Goal: Information Seeking & Learning: Learn about a topic

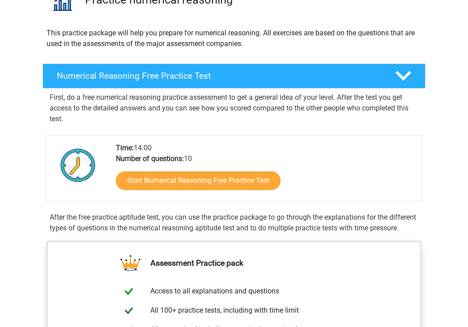
scroll to position [84, 0]
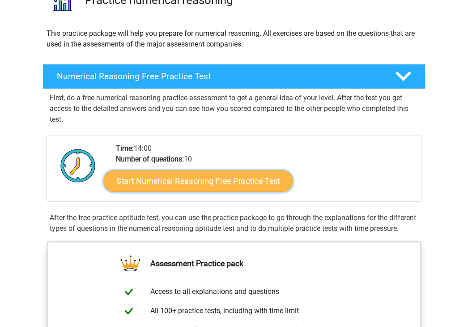
click at [204, 180] on link "Start Numerical Reasoning Free Practice Test" at bounding box center [198, 180] width 189 height 21
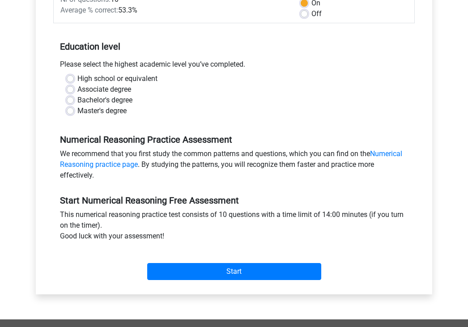
scroll to position [153, 0]
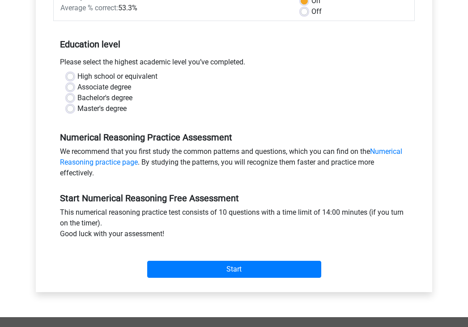
click at [110, 98] on label "Bachelor's degree" at bounding box center [104, 98] width 55 height 11
click at [74, 98] on input "Bachelor's degree" at bounding box center [70, 97] width 7 height 9
radio input "true"
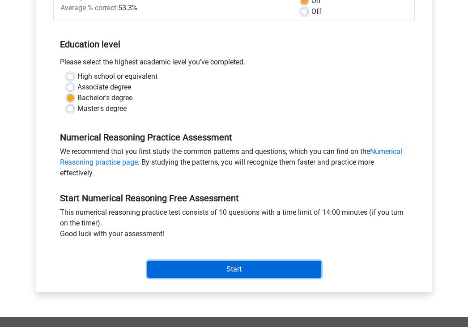
click at [195, 273] on input "Start" at bounding box center [234, 269] width 174 height 17
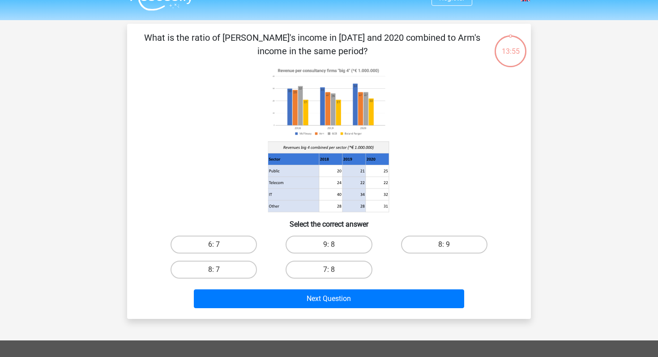
scroll to position [5, 0]
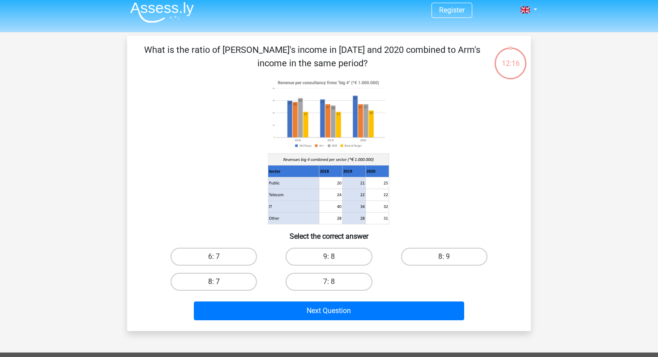
click at [221, 279] on label "8: 7" at bounding box center [213, 281] width 86 height 18
click at [220, 281] on input "8: 7" at bounding box center [217, 284] width 6 height 6
radio input "true"
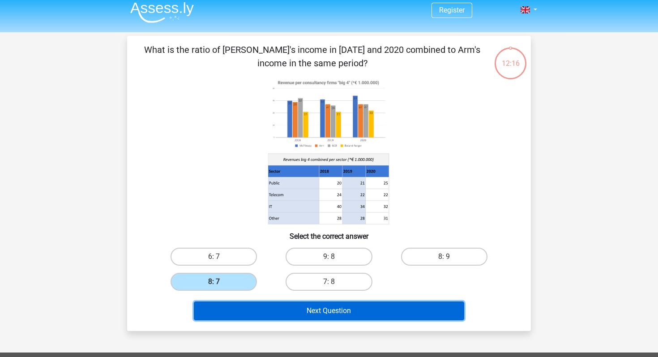
click at [252, 308] on button "Next Question" at bounding box center [329, 310] width 271 height 19
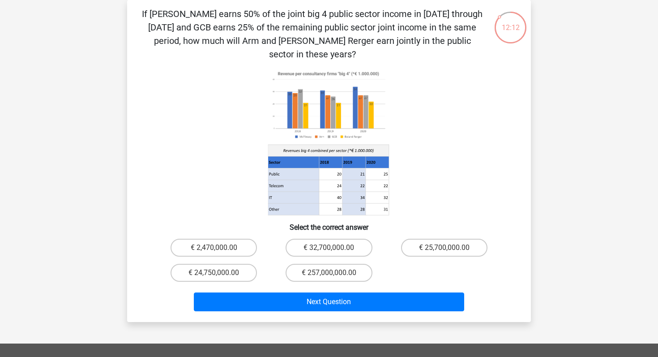
scroll to position [0, 0]
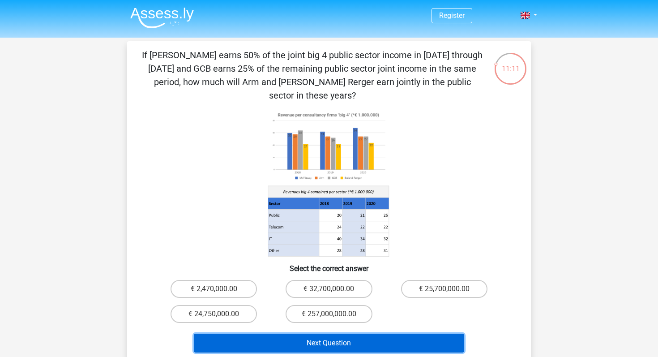
click at [387, 327] on button "Next Question" at bounding box center [329, 342] width 271 height 19
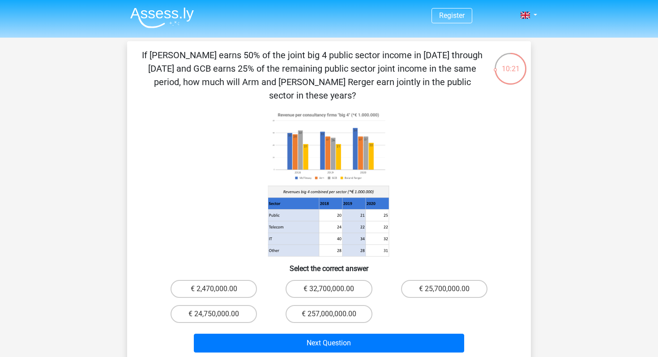
drag, startPoint x: 333, startPoint y: 200, endPoint x: 390, endPoint y: 208, distance: 57.3
click at [390, 208] on icon at bounding box center [329, 183] width 361 height 148
click at [324, 280] on label "€ 32,700,000.00" at bounding box center [328, 289] width 86 height 18
click at [329, 289] on input "€ 32,700,000.00" at bounding box center [332, 292] width 6 height 6
radio input "true"
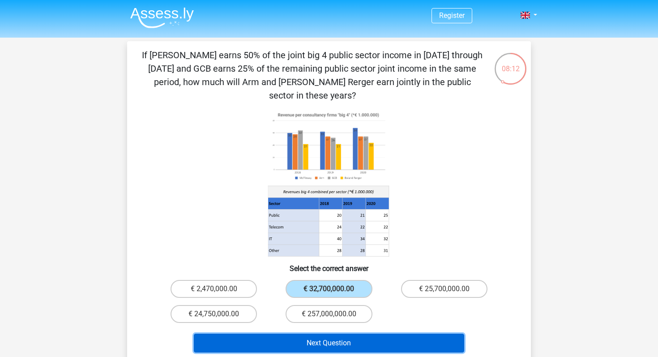
click at [336, 327] on button "Next Question" at bounding box center [329, 342] width 271 height 19
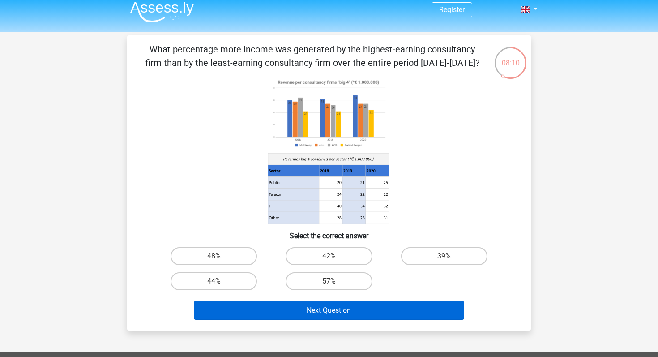
scroll to position [6, 0]
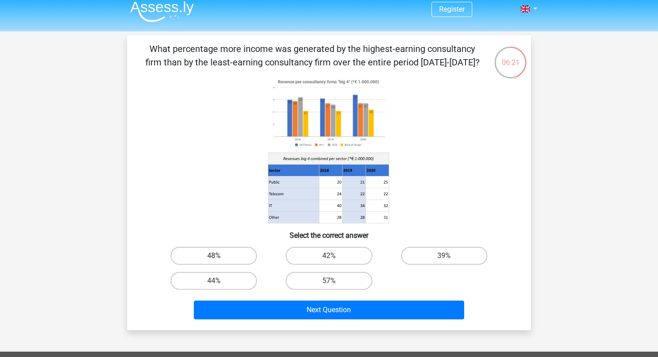
click at [230, 257] on label "48%" at bounding box center [213, 255] width 86 height 18
click at [220, 257] on input "48%" at bounding box center [217, 258] width 6 height 6
radio input "true"
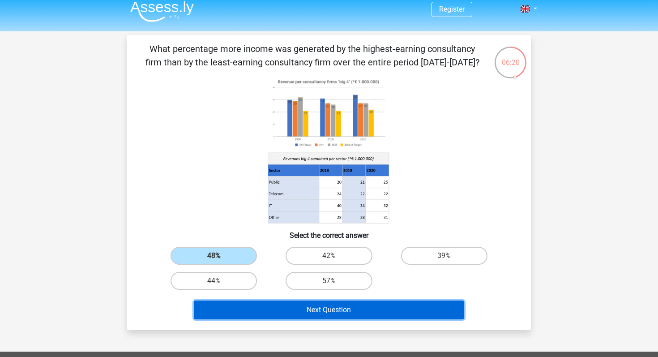
click at [269, 310] on button "Next Question" at bounding box center [329, 309] width 271 height 19
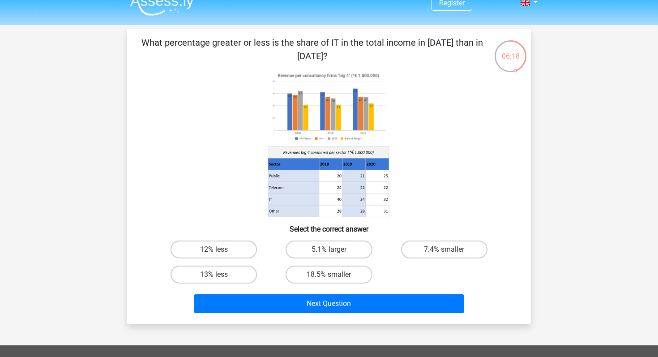
scroll to position [13, 0]
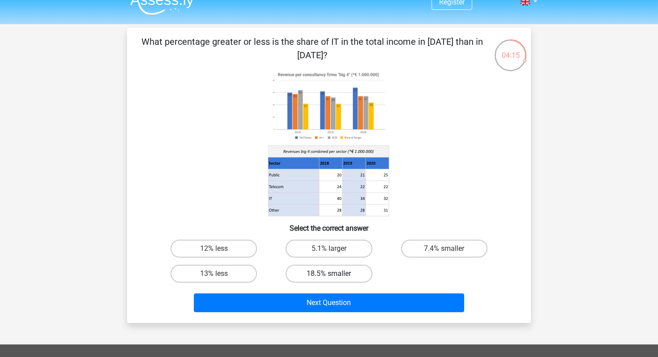
click at [346, 270] on label "18.5% smaller" at bounding box center [328, 273] width 86 height 18
click at [335, 273] on input "18.5% smaller" at bounding box center [332, 276] width 6 height 6
radio input "true"
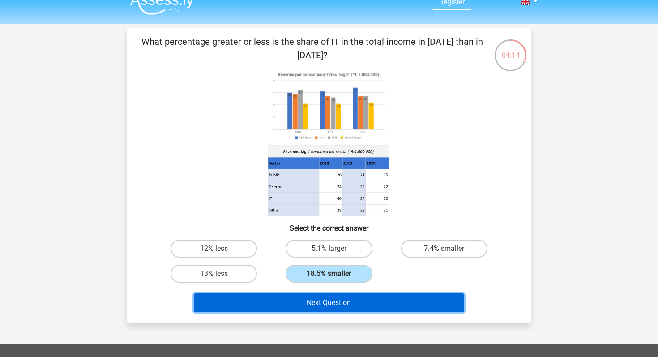
click at [345, 306] on button "Next Question" at bounding box center [329, 302] width 271 height 19
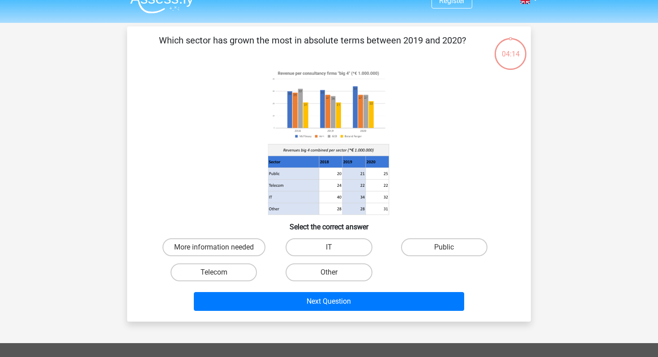
scroll to position [7, 0]
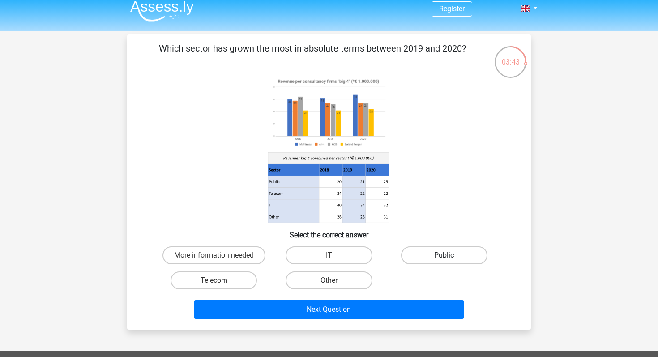
click at [419, 258] on label "Public" at bounding box center [444, 255] width 86 height 18
click at [444, 258] on input "Public" at bounding box center [447, 258] width 6 height 6
radio input "true"
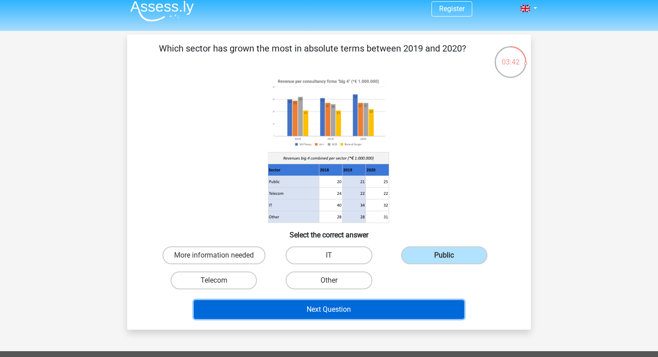
click at [386, 314] on button "Next Question" at bounding box center [329, 309] width 271 height 19
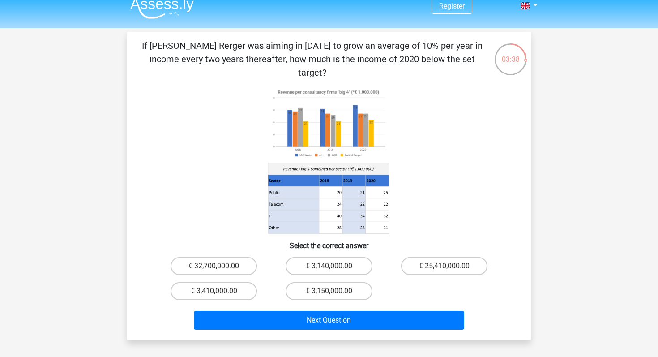
scroll to position [7, 0]
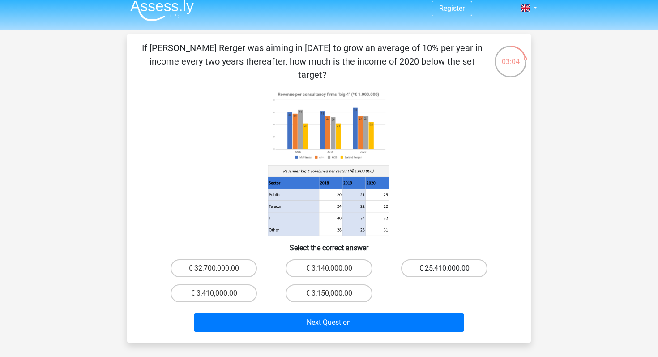
click at [457, 259] on label "€ 25,410,000.00" at bounding box center [444, 268] width 86 height 18
click at [450, 268] on input "€ 25,410,000.00" at bounding box center [447, 271] width 6 height 6
radio input "true"
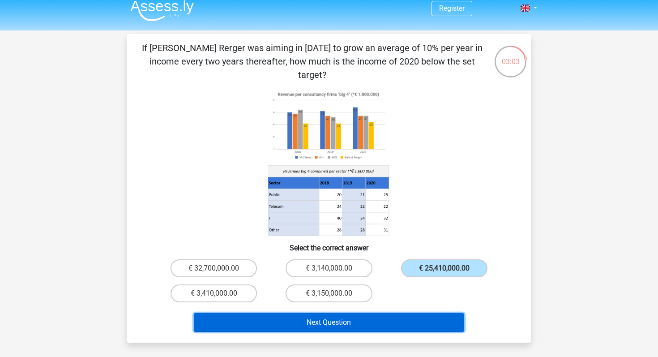
click at [416, 313] on button "Next Question" at bounding box center [329, 322] width 271 height 19
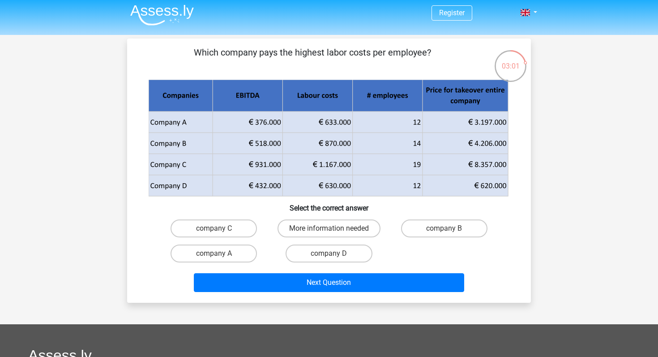
scroll to position [0, 0]
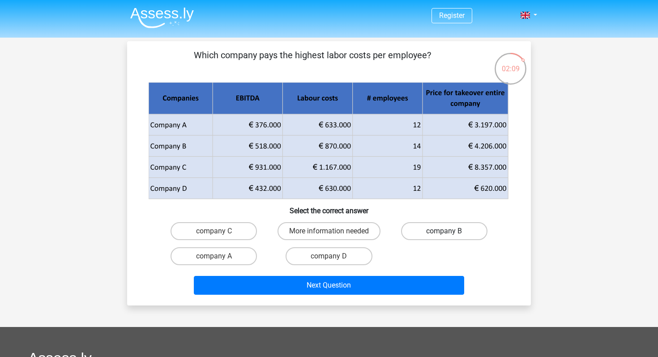
click at [419, 229] on label "company B" at bounding box center [444, 231] width 86 height 18
click at [444, 231] on input "company B" at bounding box center [447, 234] width 6 height 6
radio input "true"
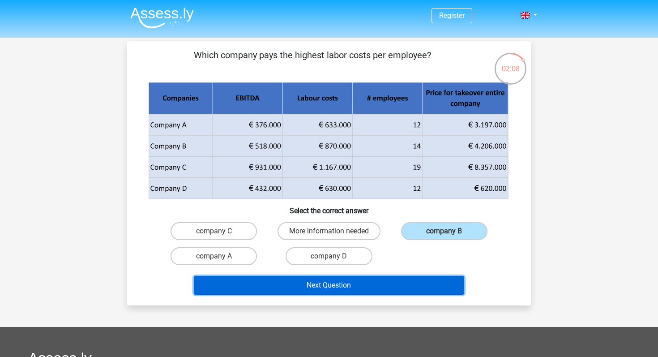
click at [374, 284] on button "Next Question" at bounding box center [329, 285] width 271 height 19
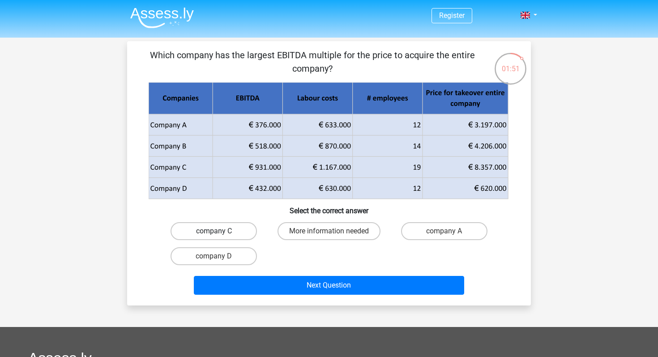
click at [242, 232] on label "company C" at bounding box center [213, 231] width 86 height 18
click at [220, 232] on input "company C" at bounding box center [217, 234] width 6 height 6
radio input "true"
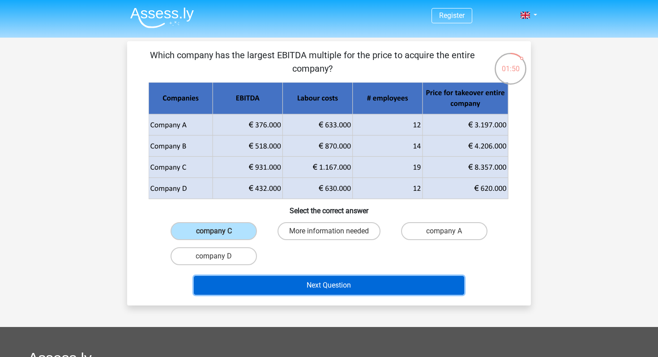
click at [274, 283] on button "Next Question" at bounding box center [329, 285] width 271 height 19
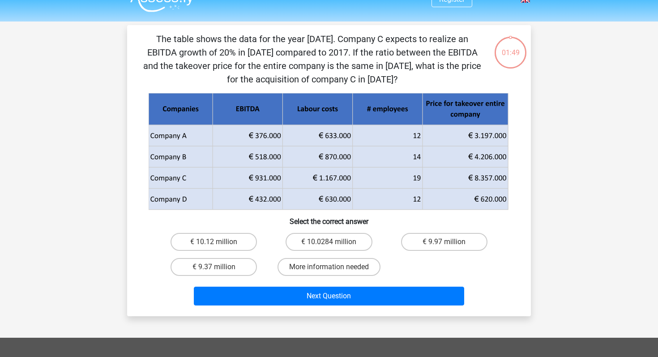
scroll to position [15, 0]
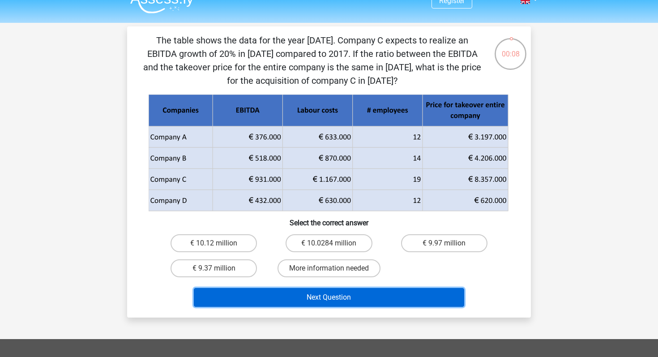
click at [338, 292] on button "Next Question" at bounding box center [329, 297] width 271 height 19
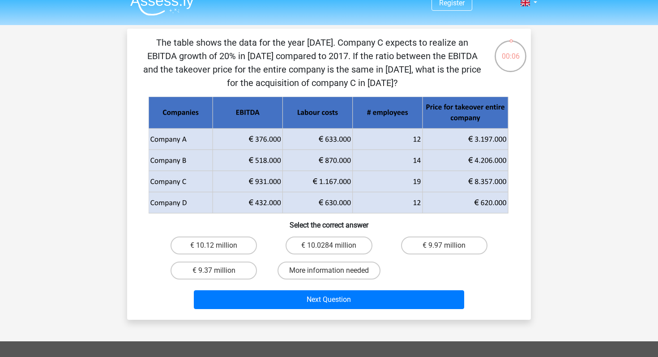
scroll to position [16, 0]
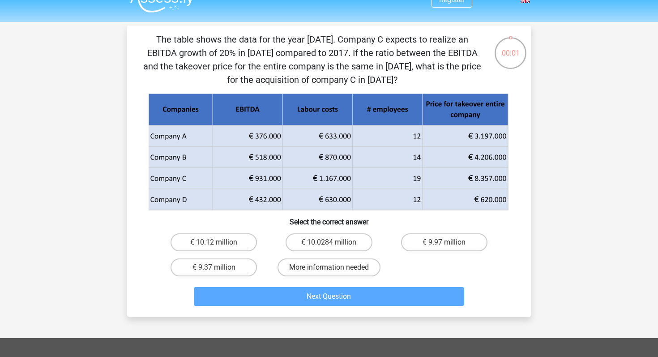
click at [406, 218] on h6 "Select the correct answer" at bounding box center [328, 218] width 375 height 16
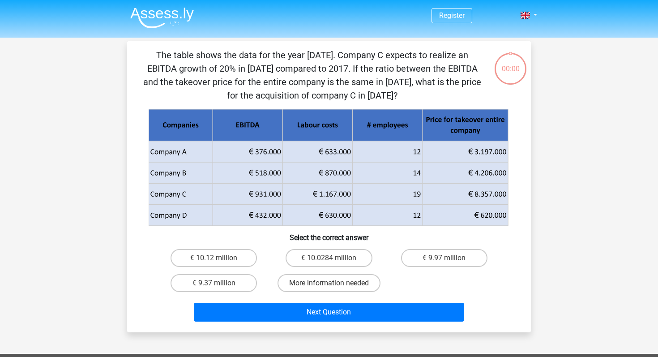
scroll to position [16, 0]
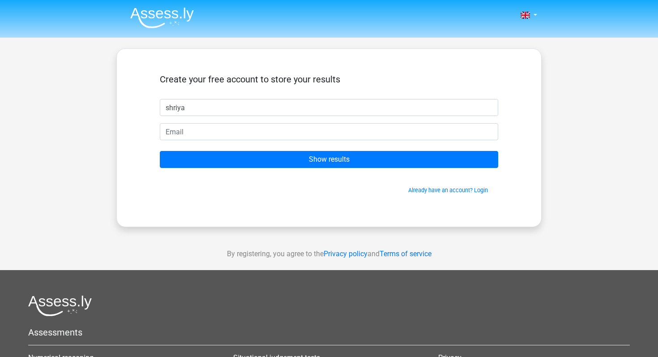
type input "shriya"
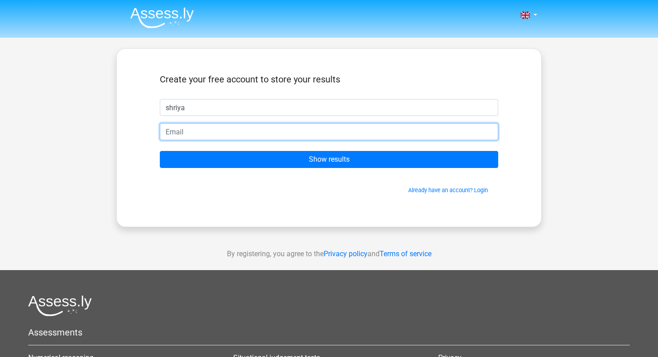
click at [325, 132] on input "email" at bounding box center [329, 131] width 338 height 17
click at [160, 151] on input "Show results" at bounding box center [329, 159] width 338 height 17
click at [214, 132] on input "[DOMAIN_NAME]" at bounding box center [329, 131] width 338 height 17
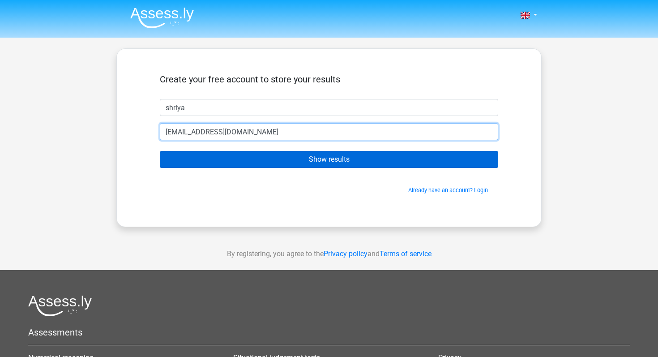
type input "[EMAIL_ADDRESS][DOMAIN_NAME]"
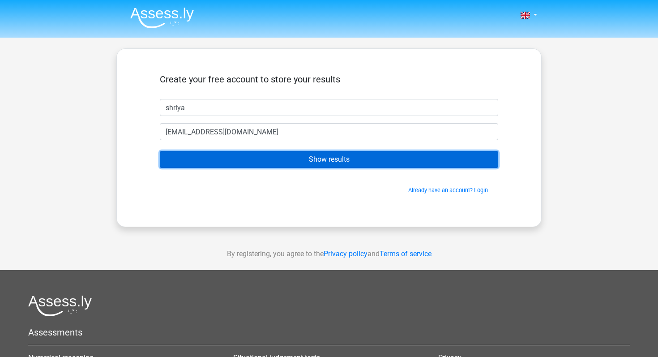
click at [260, 159] on input "Show results" at bounding box center [329, 159] width 338 height 17
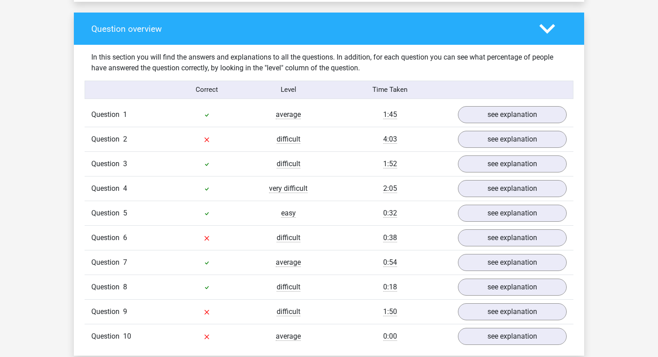
scroll to position [665, 0]
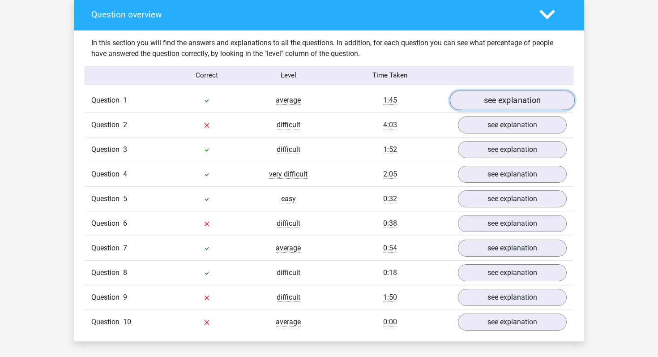
click at [513, 96] on link "see explanation" at bounding box center [512, 100] width 125 height 20
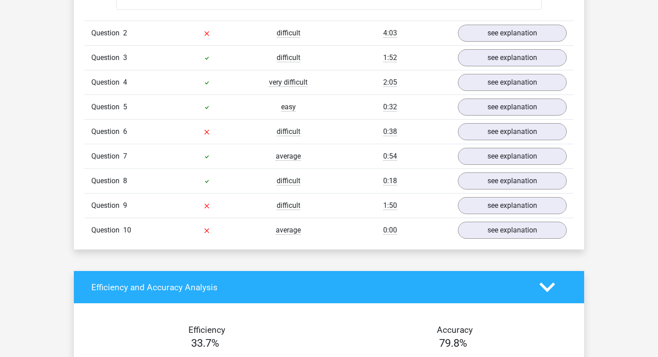
scroll to position [1040, 0]
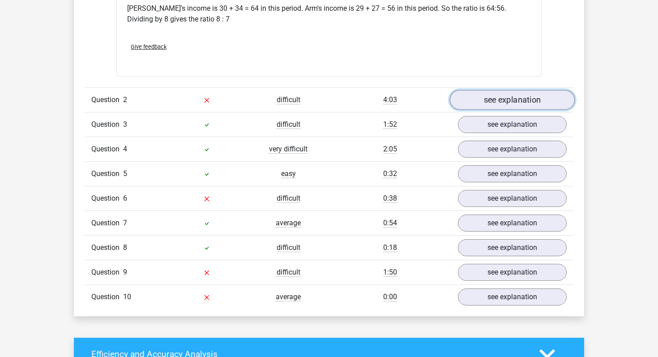
click at [510, 96] on link "see explanation" at bounding box center [512, 100] width 125 height 20
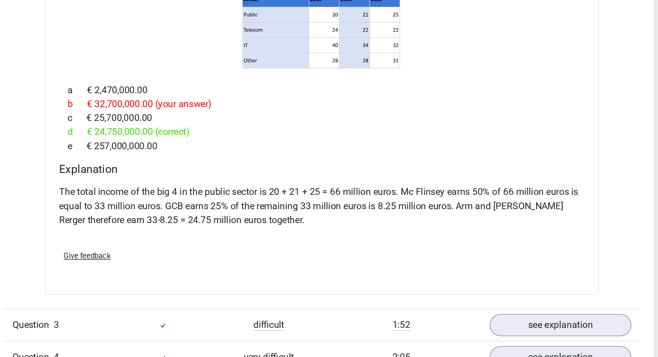
scroll to position [1215, 0]
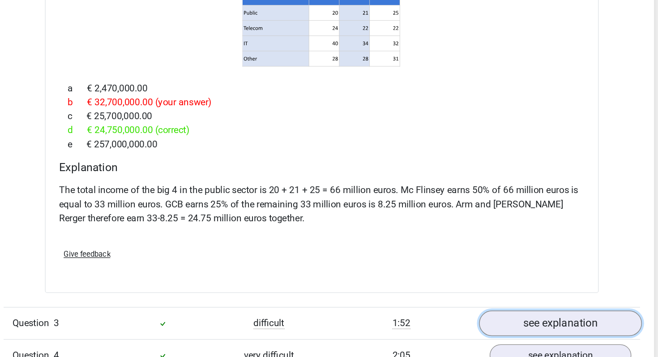
click at [534, 321] on link "see explanation" at bounding box center [512, 331] width 125 height 20
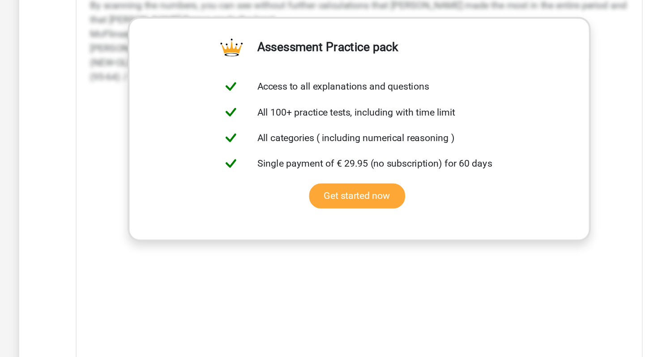
scroll to position [1830, 0]
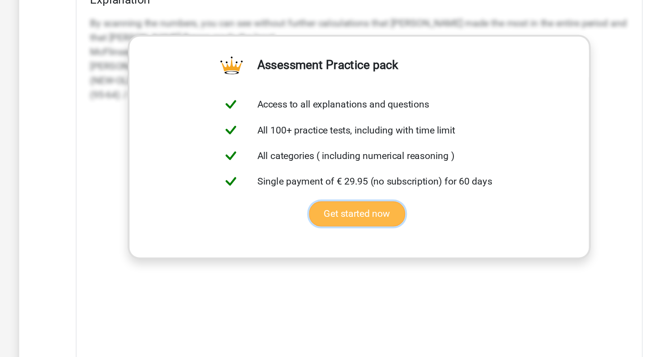
click at [334, 151] on link "Get started now" at bounding box center [327, 160] width 72 height 19
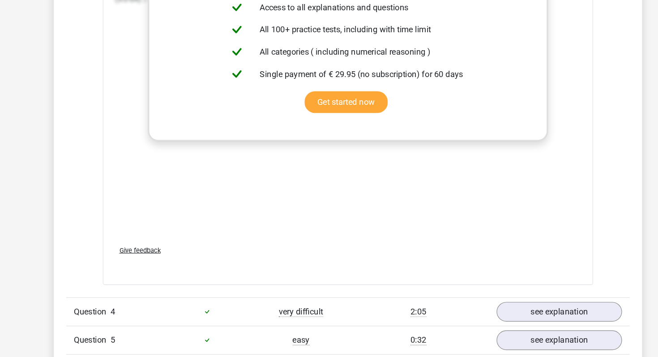
scroll to position [1958, 0]
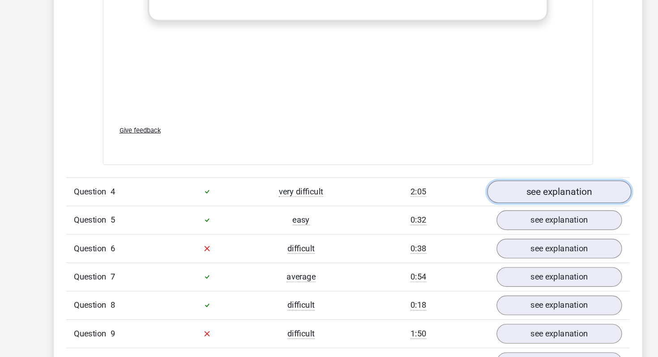
click at [499, 204] on link "see explanation" at bounding box center [512, 214] width 125 height 20
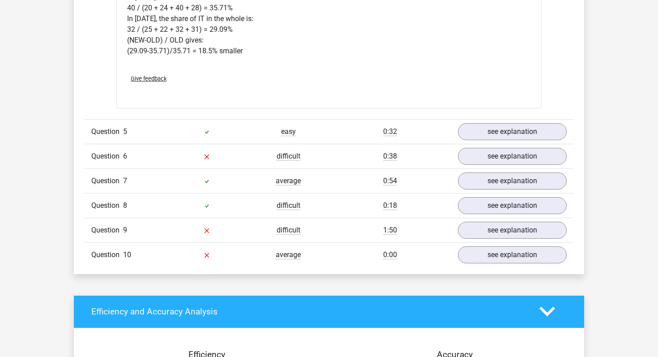
scroll to position [2462, 0]
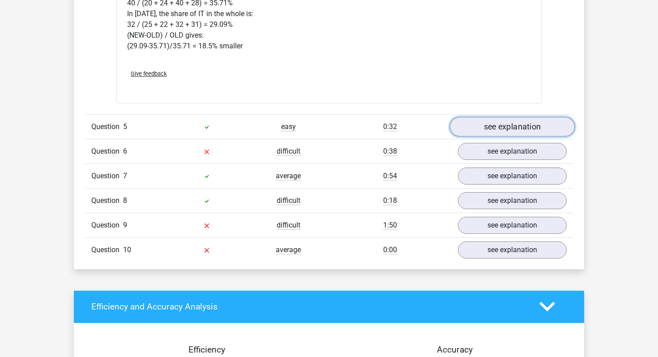
click at [544, 117] on link "see explanation" at bounding box center [512, 127] width 125 height 20
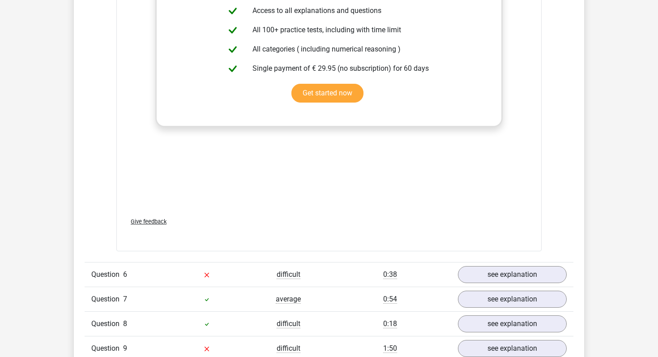
scroll to position [3001, 0]
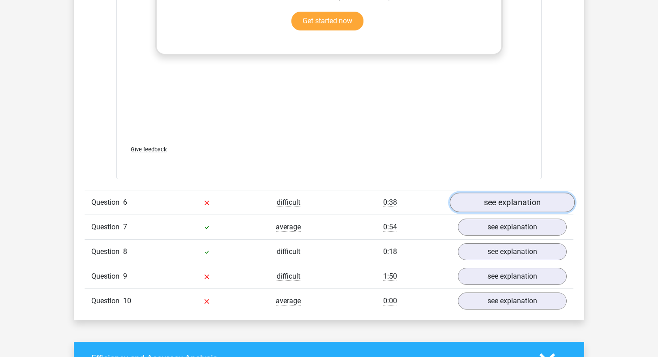
click at [514, 200] on link "see explanation" at bounding box center [512, 202] width 125 height 20
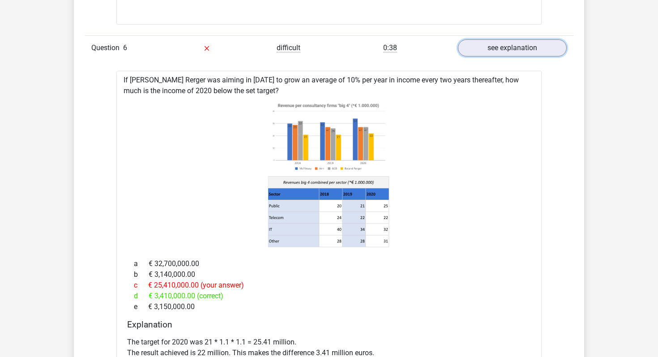
scroll to position [3157, 0]
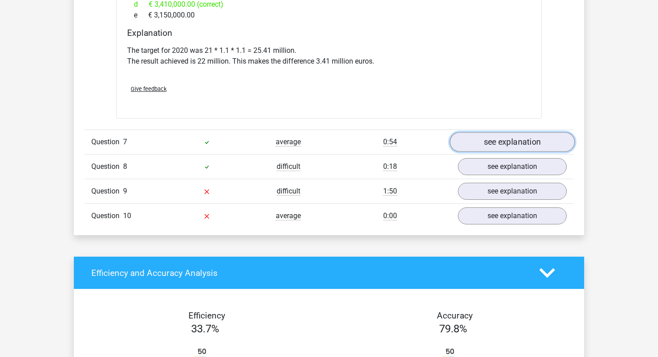
click at [502, 136] on link "see explanation" at bounding box center [512, 142] width 125 height 20
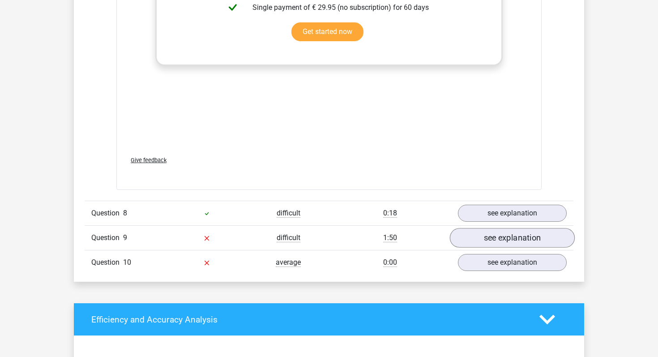
scroll to position [4001, 0]
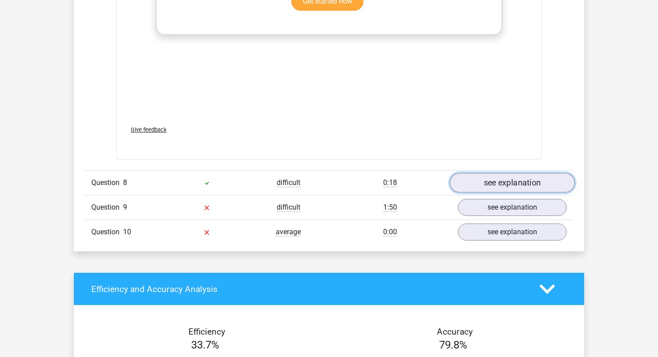
click at [506, 173] on link "see explanation" at bounding box center [512, 183] width 125 height 20
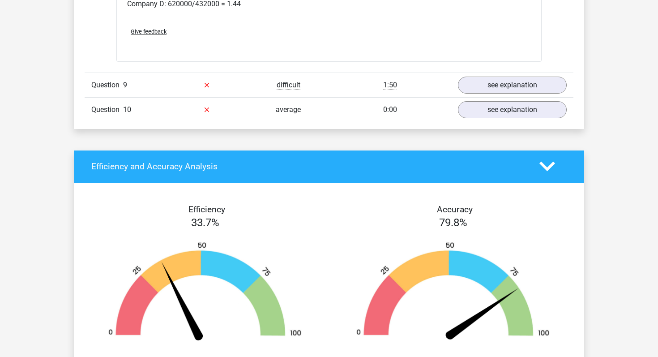
scroll to position [4457, 0]
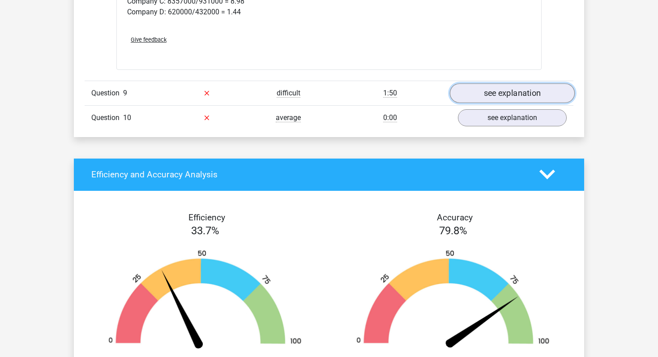
click at [500, 83] on link "see explanation" at bounding box center [512, 93] width 125 height 20
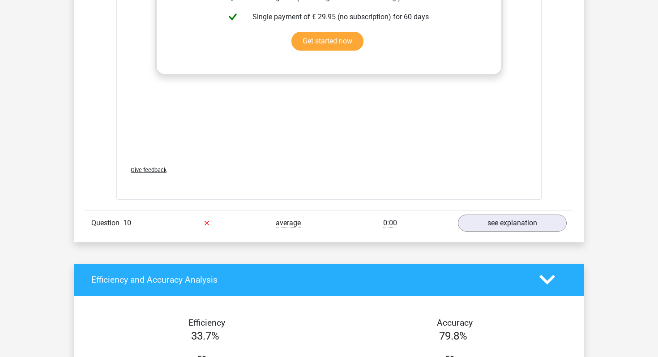
scroll to position [4945, 0]
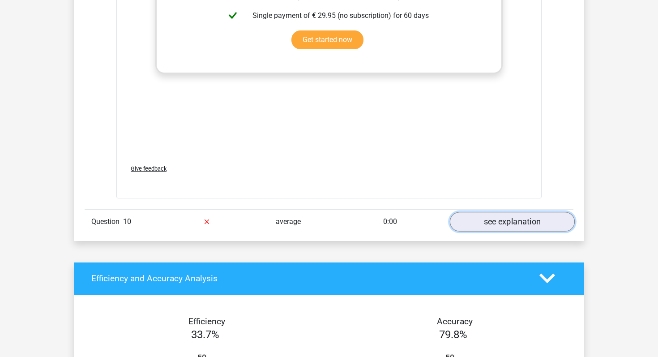
click at [494, 212] on link "see explanation" at bounding box center [512, 222] width 125 height 20
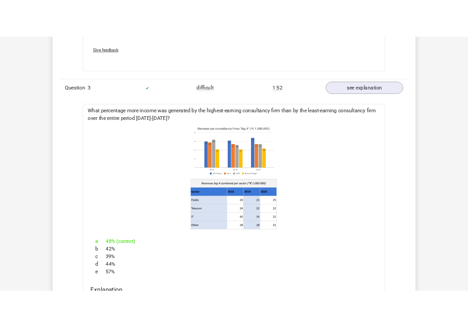
scroll to position [1475, 0]
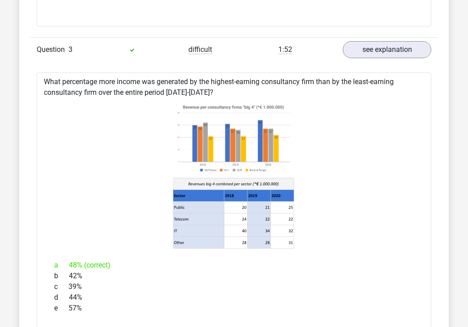
drag, startPoint x: 217, startPoint y: 89, endPoint x: 37, endPoint y: 83, distance: 180.8
copy div "What percentage more income was generated by the highest-earning consultancy fi…"
drag, startPoint x: 246, startPoint y: 135, endPoint x: 322, endPoint y: 113, distance: 78.6
click at [322, 113] on icon at bounding box center [234, 176] width 366 height 148
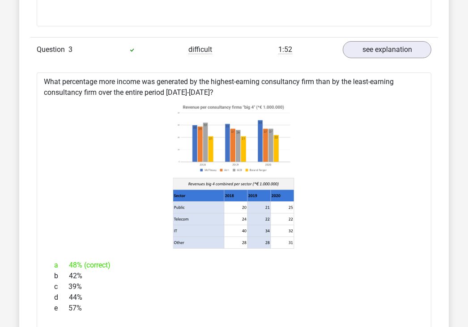
click at [216, 156] on image at bounding box center [233, 139] width 121 height 74
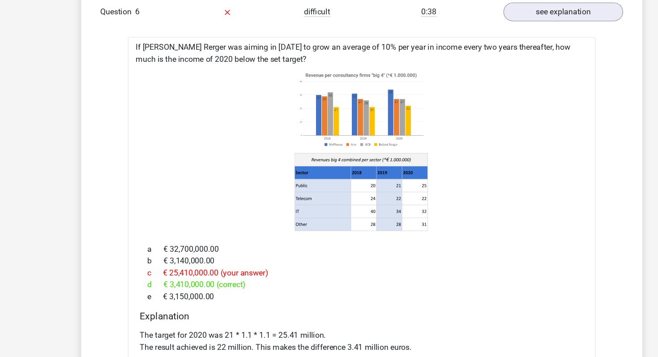
scroll to position [3135, 0]
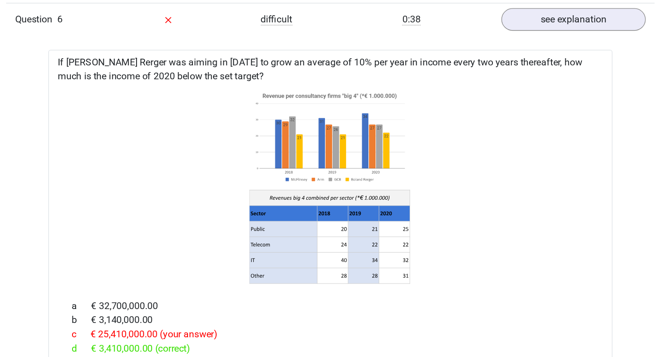
click at [416, 102] on div "If Boland Rerger was aiming in 2018 to grow an average of 10% per year in incom…" at bounding box center [328, 260] width 425 height 339
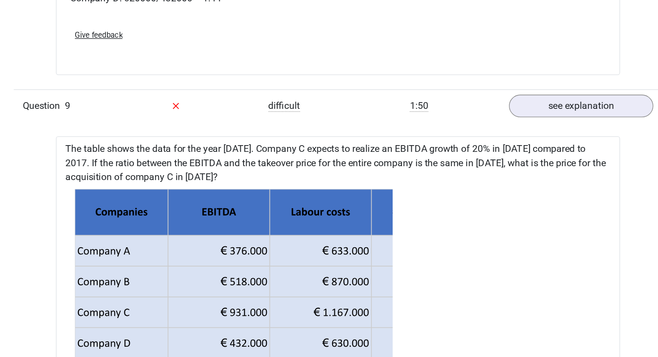
scroll to position [4451, 0]
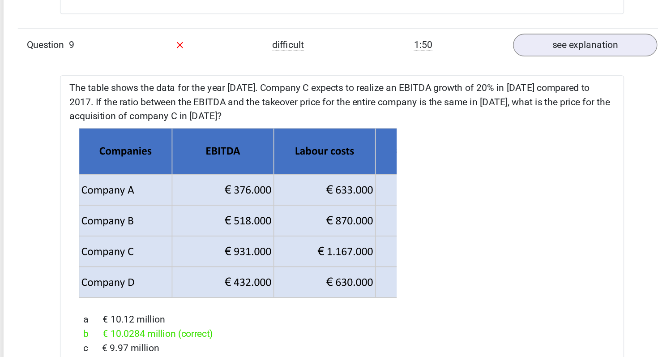
drag, startPoint x: 238, startPoint y: 241, endPoint x: 275, endPoint y: 241, distance: 36.2
click at [275, 241] on g at bounding box center [328, 225] width 397 height 129
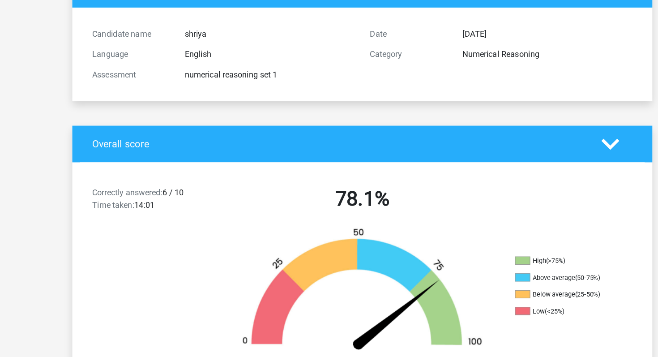
scroll to position [0, 0]
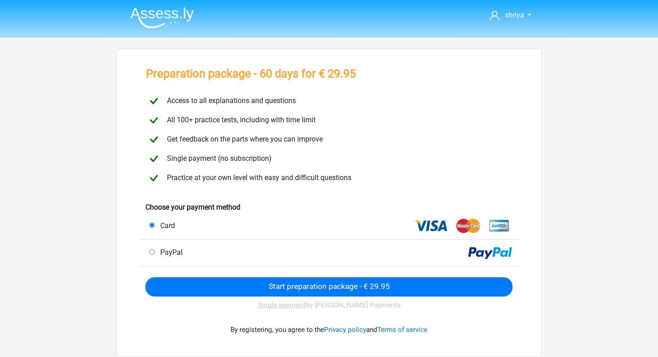
scroll to position [6, 0]
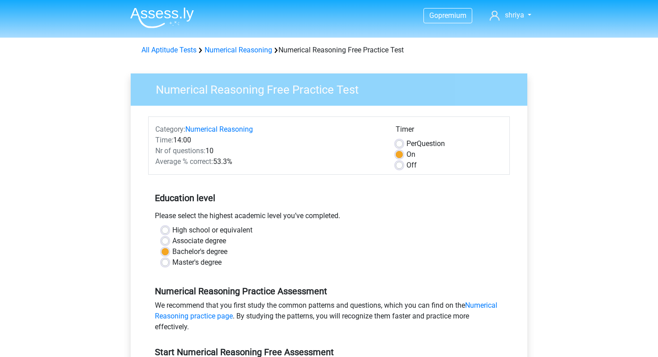
scroll to position [153, 0]
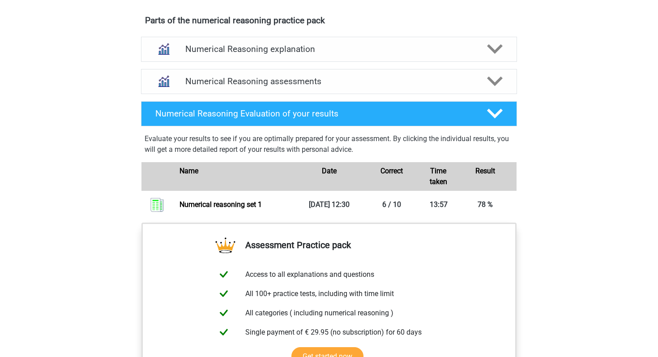
scroll to position [499, 0]
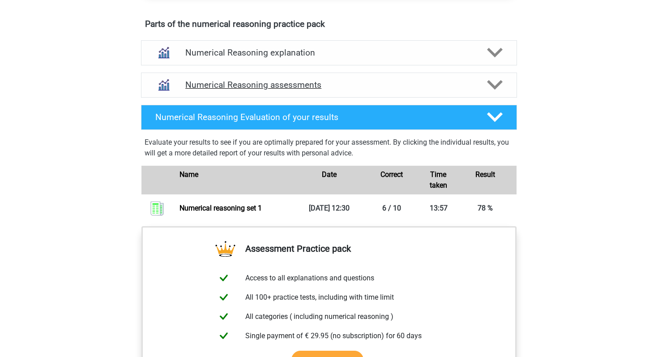
click at [300, 90] on h4 "Numerical Reasoning assessments" at bounding box center [328, 85] width 287 height 10
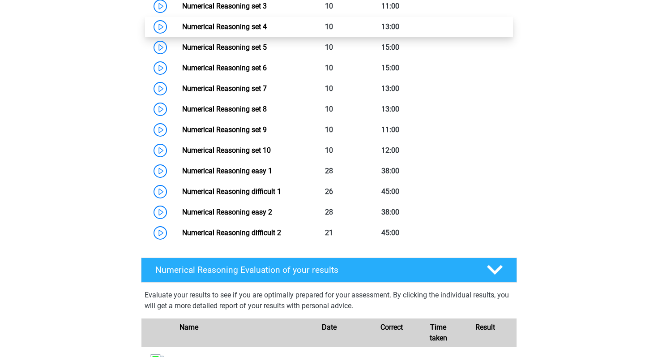
scroll to position [701, 0]
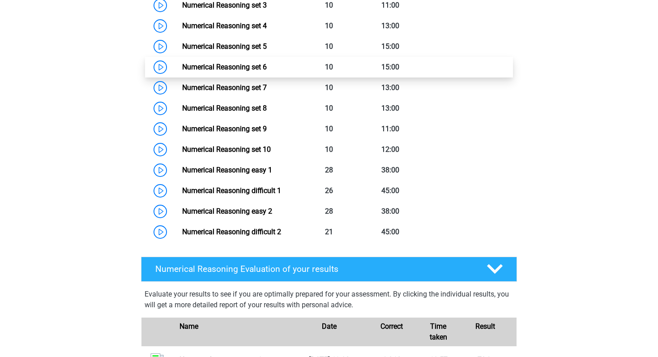
click at [182, 71] on link "Numerical Reasoning set 6" at bounding box center [224, 67] width 85 height 8
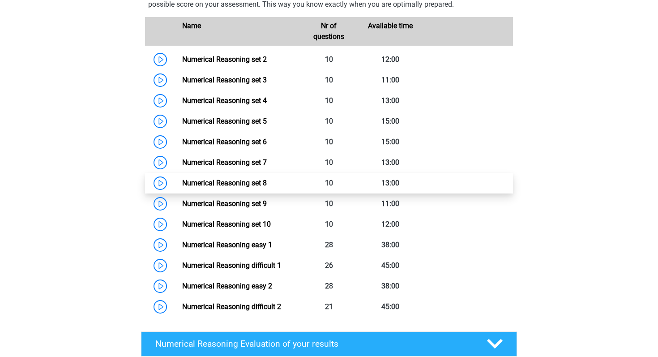
scroll to position [623, 0]
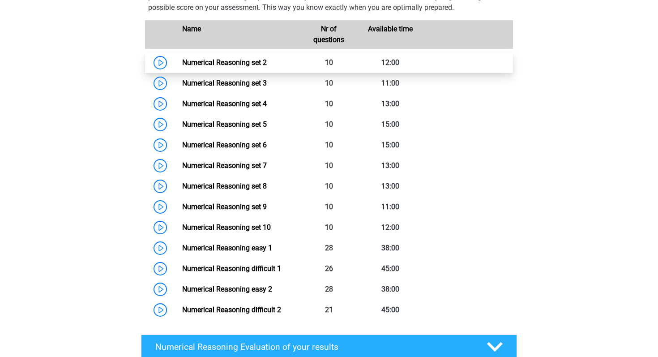
click at [182, 67] on link "Numerical Reasoning set 2" at bounding box center [224, 62] width 85 height 8
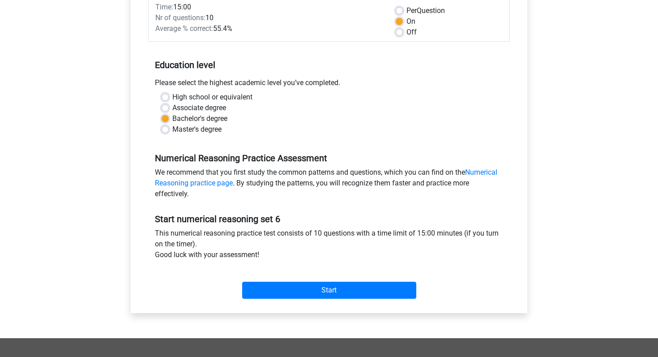
scroll to position [173, 0]
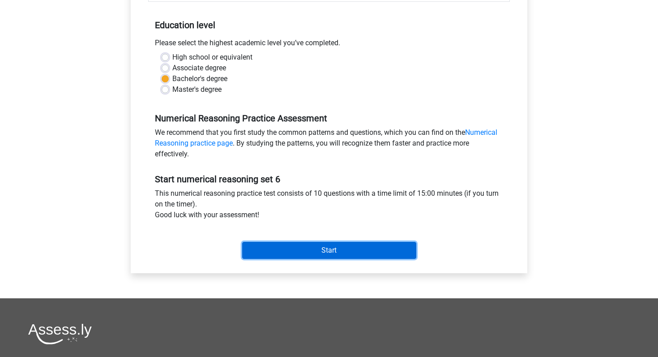
click at [288, 249] on input "Start" at bounding box center [329, 250] width 174 height 17
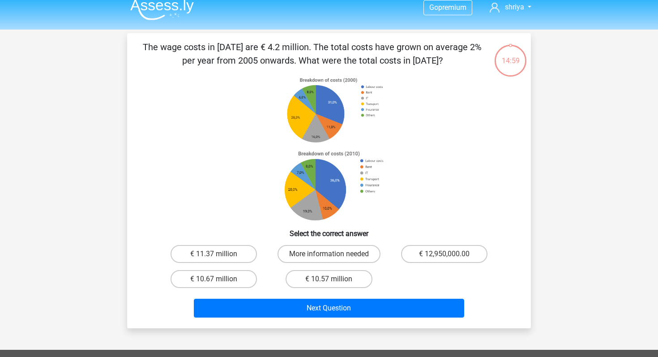
scroll to position [9, 0]
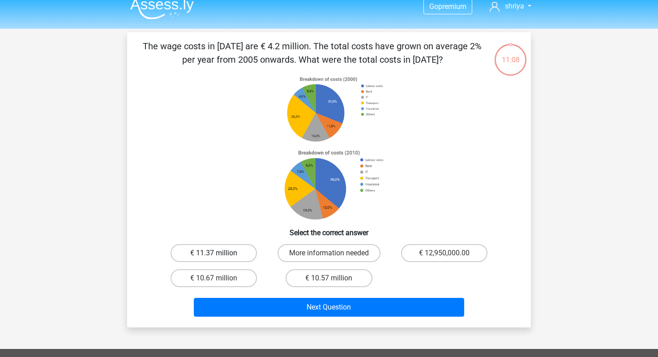
click at [225, 255] on label "€ 11.37 million" at bounding box center [213, 253] width 86 height 18
click at [220, 255] on input "€ 11.37 million" at bounding box center [217, 256] width 6 height 6
radio input "true"
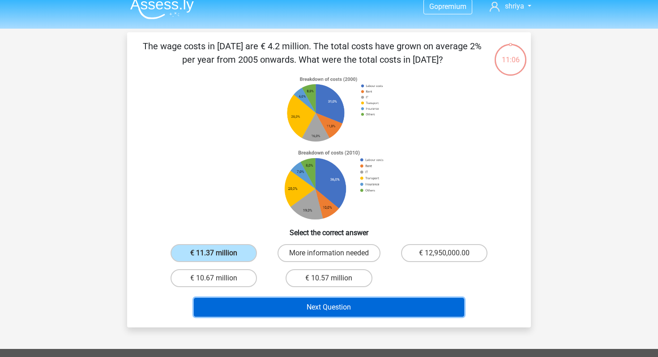
click at [255, 306] on button "Next Question" at bounding box center [329, 306] width 271 height 19
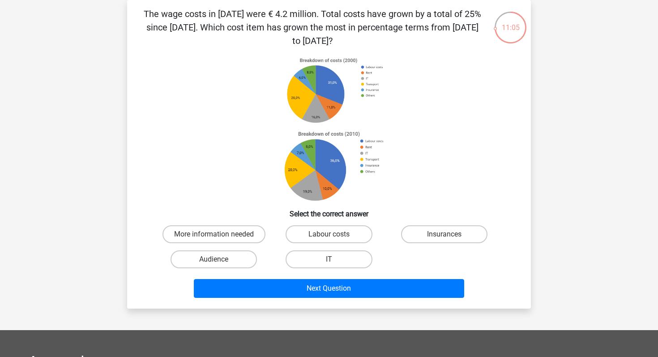
scroll to position [35, 0]
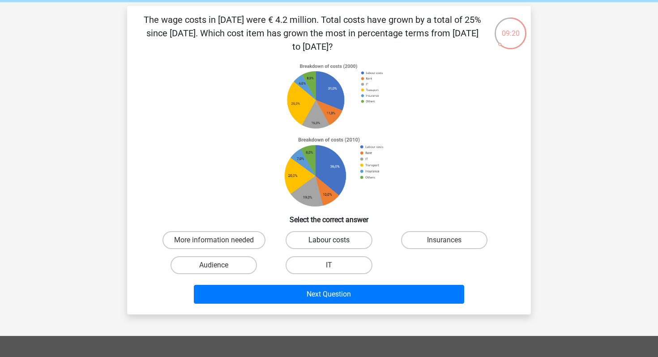
click at [319, 240] on label "Labour costs" at bounding box center [328, 240] width 86 height 18
click at [329, 240] on input "Labour costs" at bounding box center [332, 243] width 6 height 6
radio input "true"
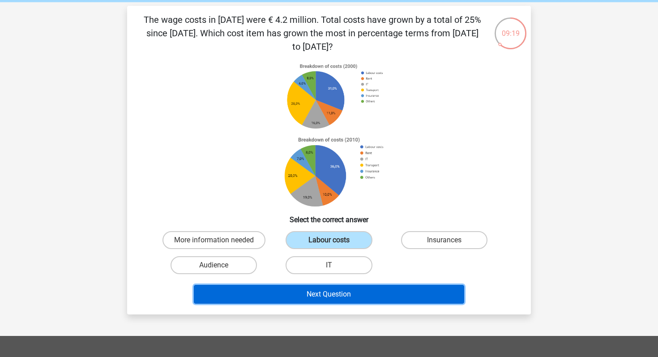
click at [339, 296] on button "Next Question" at bounding box center [329, 294] width 271 height 19
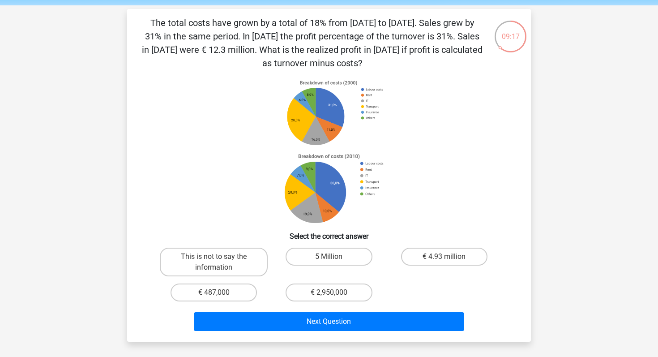
scroll to position [34, 0]
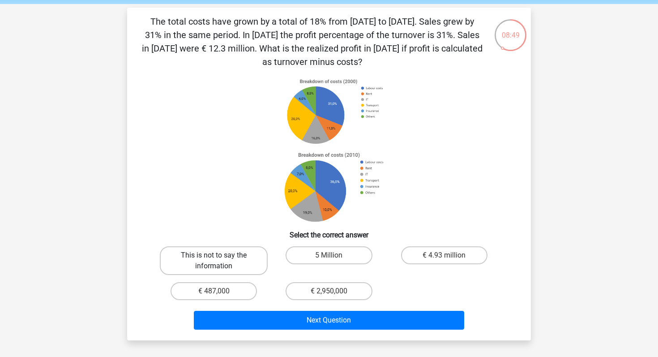
click at [230, 256] on label "This is not to say the information" at bounding box center [214, 260] width 108 height 29
click at [220, 256] on input "This is not to say the information" at bounding box center [217, 258] width 6 height 6
radio input "true"
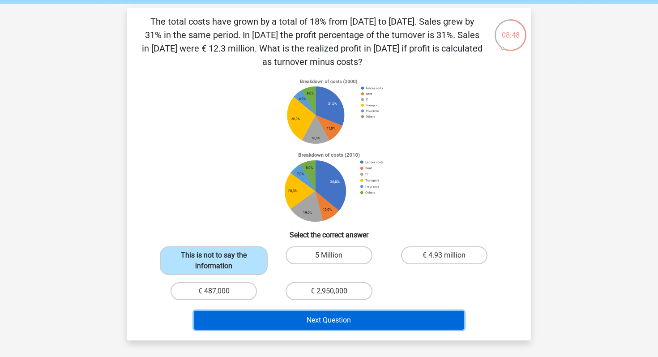
click at [309, 326] on button "Next Question" at bounding box center [329, 319] width 271 height 19
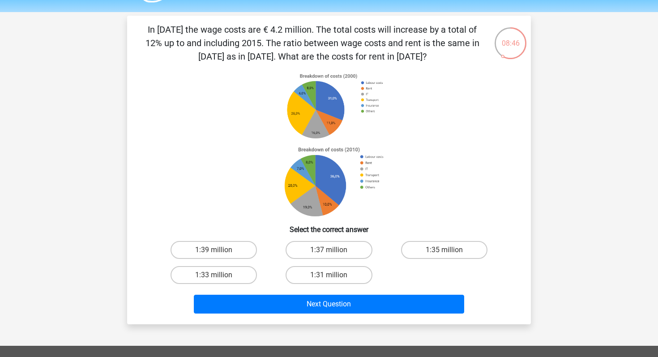
scroll to position [27, 0]
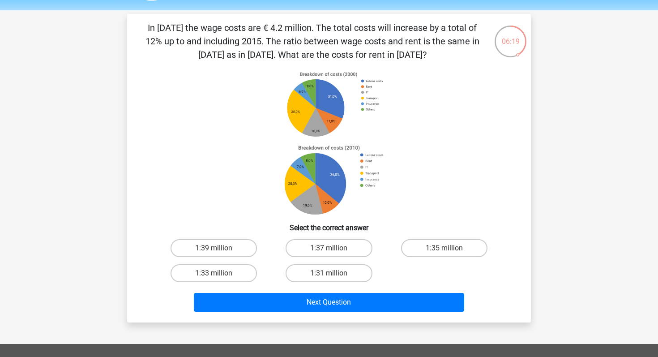
click at [338, 238] on div "1:37 million" at bounding box center [328, 247] width 115 height 25
click at [338, 244] on label "1:37 million" at bounding box center [328, 248] width 86 height 18
click at [335, 248] on input "1:37 million" at bounding box center [332, 251] width 6 height 6
radio input "true"
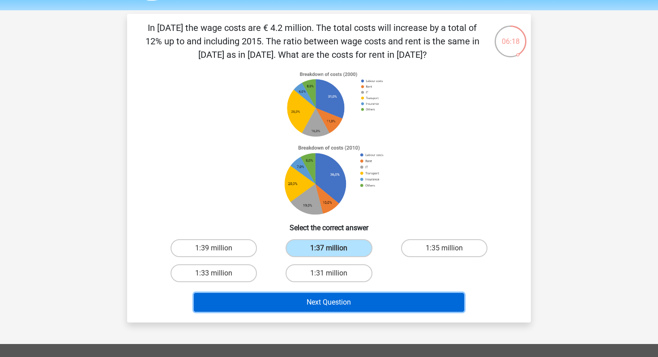
click at [348, 301] on button "Next Question" at bounding box center [329, 302] width 271 height 19
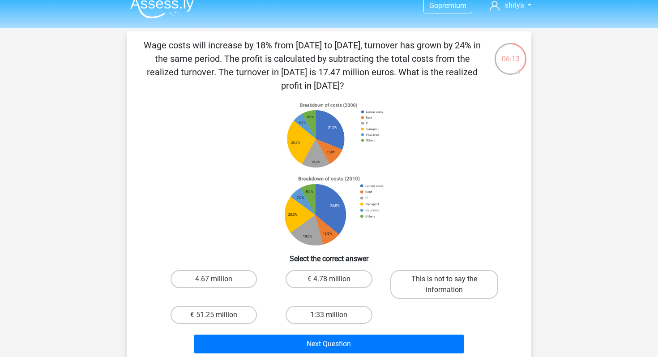
scroll to position [11, 0]
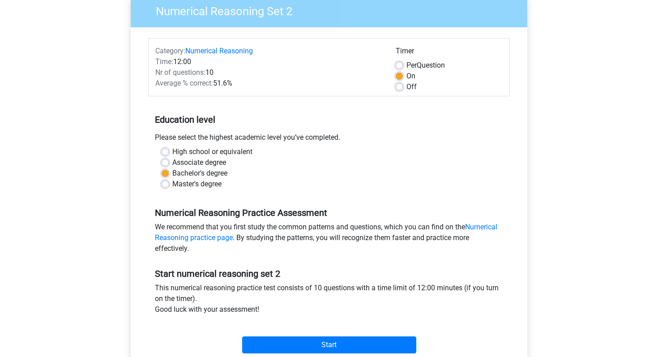
scroll to position [73, 0]
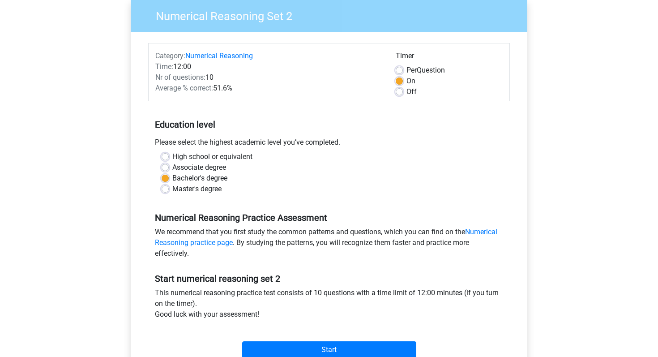
click at [406, 91] on label "Off" at bounding box center [411, 91] width 10 height 11
click at [400, 91] on input "Off" at bounding box center [398, 90] width 7 height 9
radio input "true"
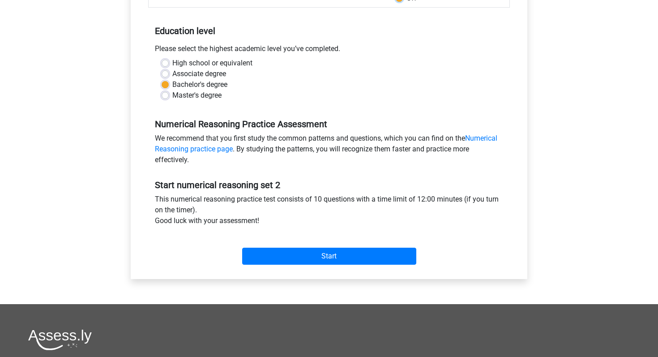
scroll to position [179, 0]
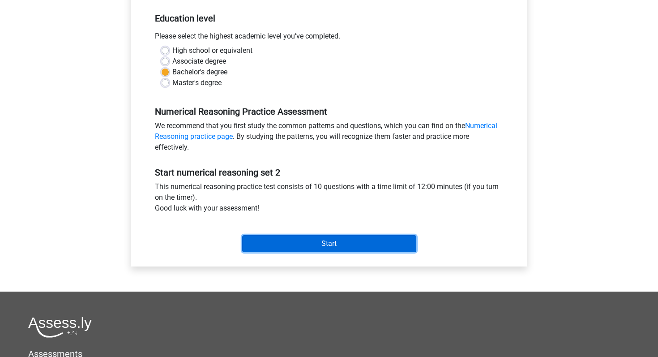
click at [378, 242] on input "Start" at bounding box center [329, 243] width 174 height 17
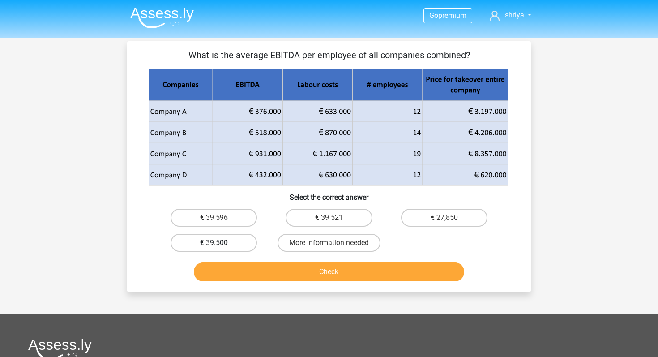
click at [240, 241] on label "€ 39.500" at bounding box center [213, 243] width 86 height 18
click at [220, 242] on input "€ 39.500" at bounding box center [217, 245] width 6 height 6
radio input "true"
click at [271, 269] on button "Check" at bounding box center [329, 271] width 271 height 19
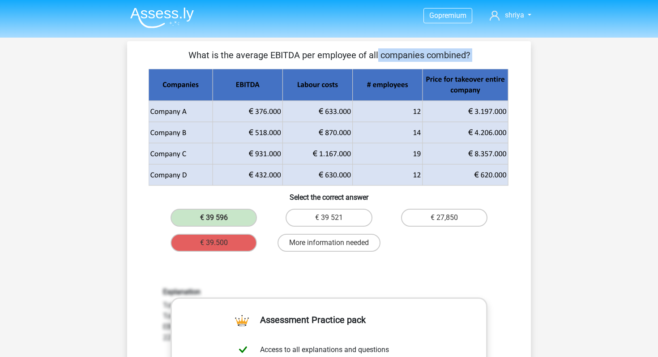
drag, startPoint x: 188, startPoint y: 58, endPoint x: 476, endPoint y: 164, distance: 307.0
click at [476, 164] on div "What is the average EBITDA per employee of all companies combined? Select the c…" at bounding box center [329, 310] width 396 height 524
copy div "What is the average EBITDA per employee of all companies combined?"
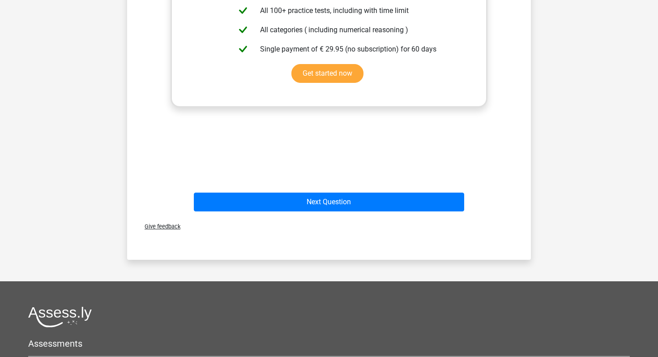
scroll to position [518, 0]
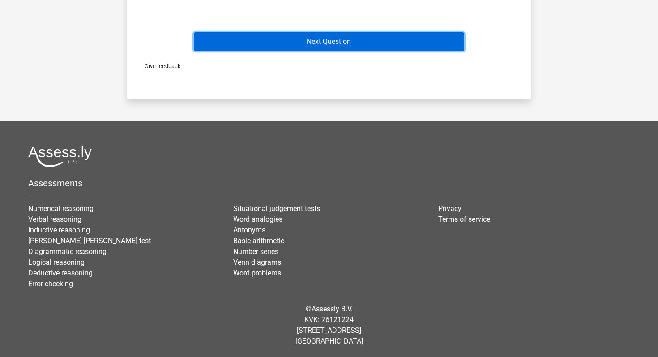
click at [357, 48] on button "Next Question" at bounding box center [329, 41] width 271 height 19
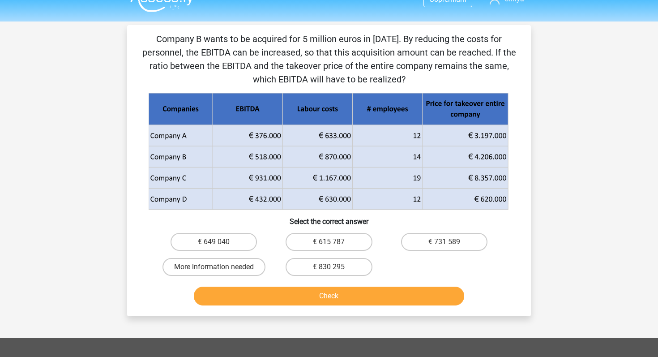
scroll to position [7, 0]
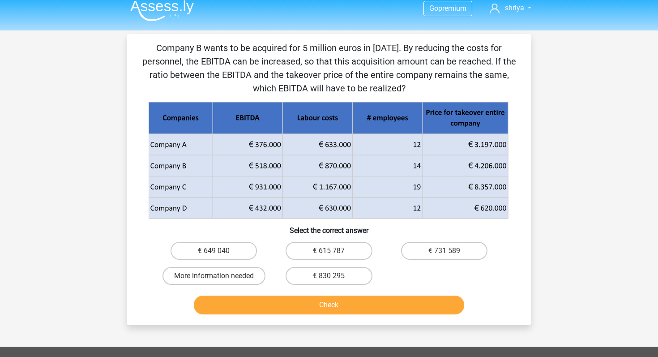
drag, startPoint x: 247, startPoint y: 166, endPoint x: 277, endPoint y: 165, distance: 30.0
click at [277, 165] on g at bounding box center [328, 160] width 361 height 117
click at [313, 301] on button "Check" at bounding box center [329, 304] width 271 height 19
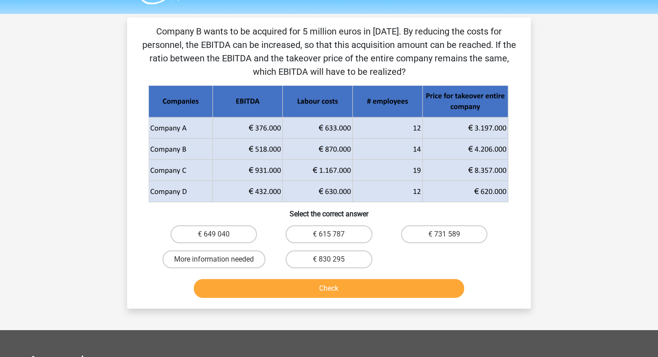
scroll to position [0, 0]
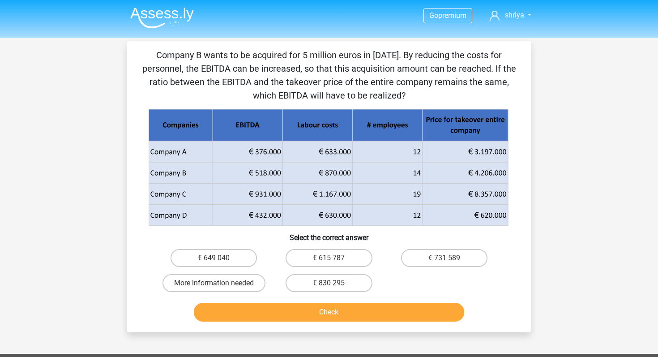
drag, startPoint x: 415, startPoint y: 97, endPoint x: 164, endPoint y: 45, distance: 256.4
click at [164, 45] on div "Company B wants to be acquired for 5 million euros in 2018. By reducing the cos…" at bounding box center [329, 186] width 404 height 291
copy p "Company B wants to be acquired for 5 million euros in [DATE]. By reducing the c…"
click at [349, 256] on label "€ 615 787" at bounding box center [328, 258] width 86 height 18
click at [335, 258] on input "€ 615 787" at bounding box center [332, 261] width 6 height 6
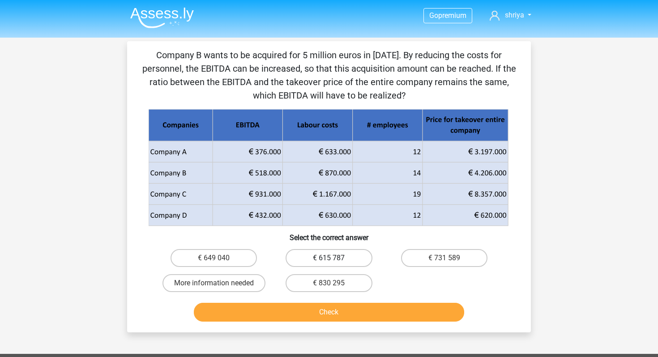
radio input "true"
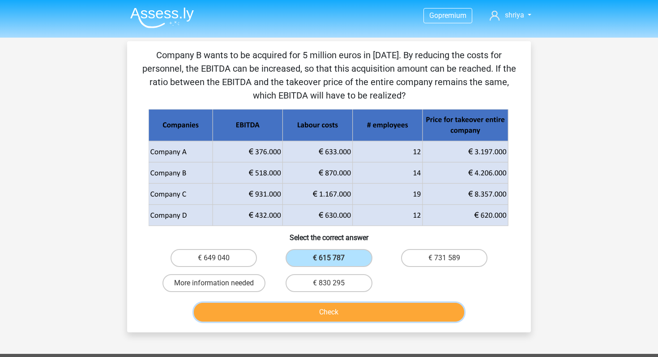
click at [365, 309] on button "Check" at bounding box center [329, 311] width 271 height 19
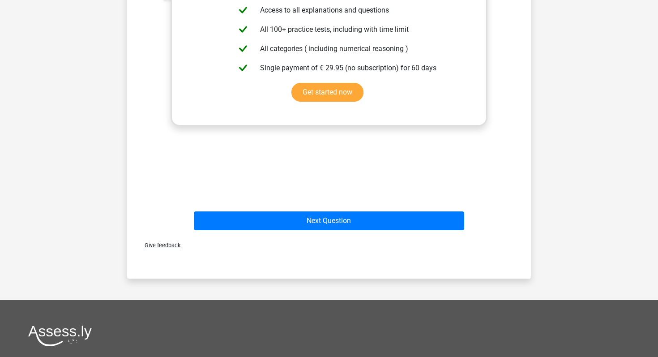
scroll to position [388, 0]
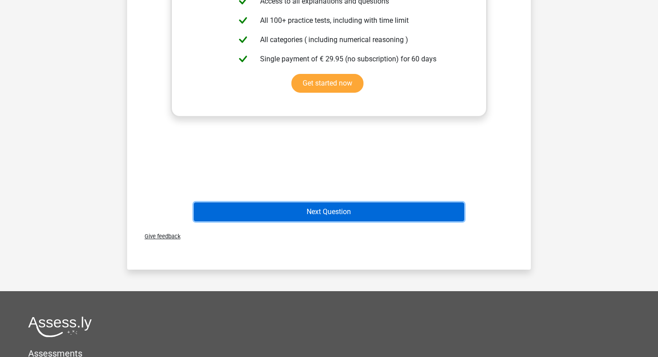
click at [378, 218] on button "Next Question" at bounding box center [329, 211] width 271 height 19
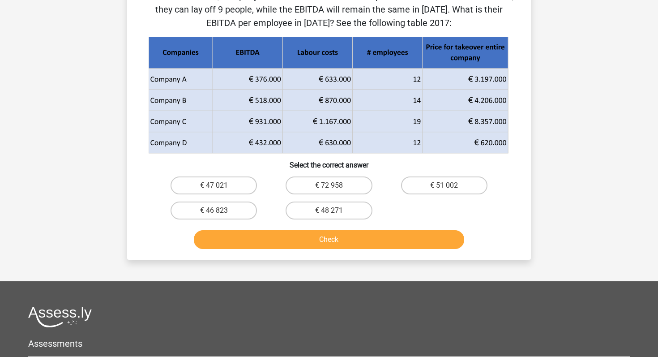
scroll to position [0, 0]
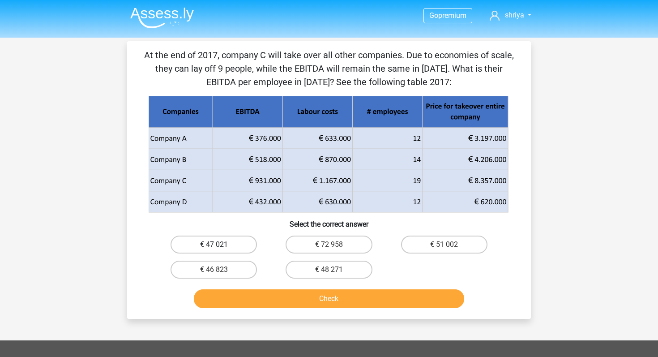
click at [234, 243] on label "€ 47 021" at bounding box center [213, 244] width 86 height 18
click at [220, 244] on input "€ 47 021" at bounding box center [217, 247] width 6 height 6
radio input "true"
click at [259, 301] on button "Check" at bounding box center [329, 298] width 271 height 19
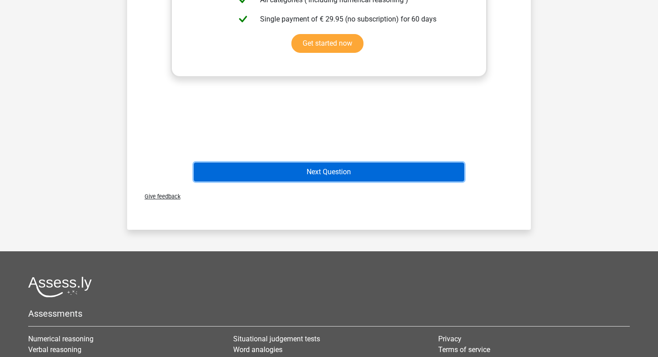
click at [311, 171] on button "Next Question" at bounding box center [329, 171] width 271 height 19
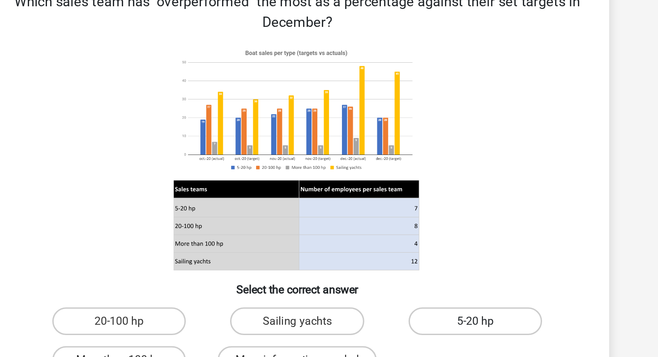
click at [433, 260] on label "5-20 hp" at bounding box center [444, 262] width 86 height 18
click at [444, 262] on input "5-20 hp" at bounding box center [447, 265] width 6 height 6
radio input "true"
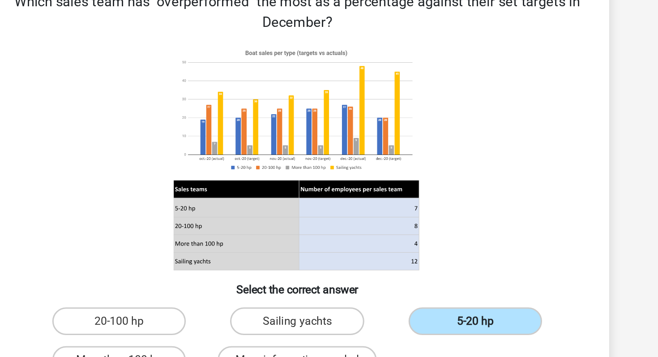
click at [433, 261] on label "5-20 hp" at bounding box center [444, 262] width 86 height 18
click at [444, 262] on input "5-20 hp" at bounding box center [447, 265] width 6 height 6
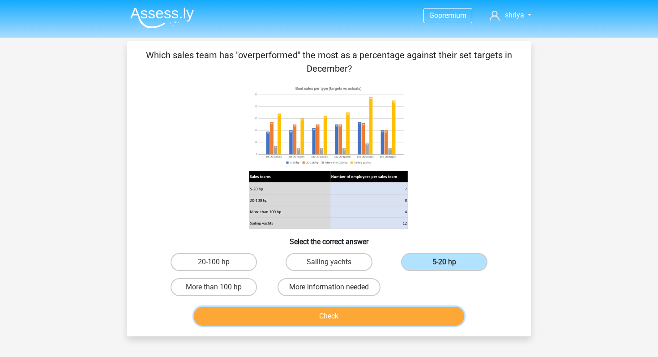
click at [371, 318] on button "Check" at bounding box center [329, 315] width 271 height 19
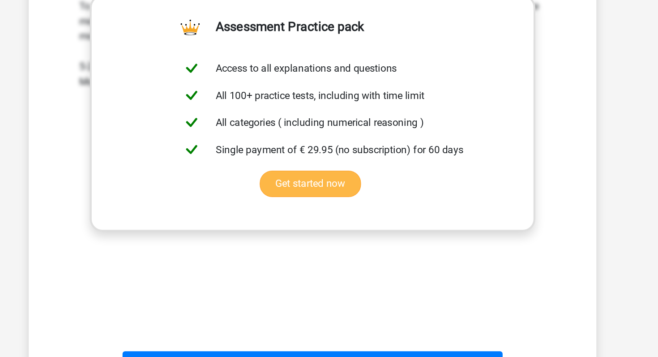
scroll to position [378, 0]
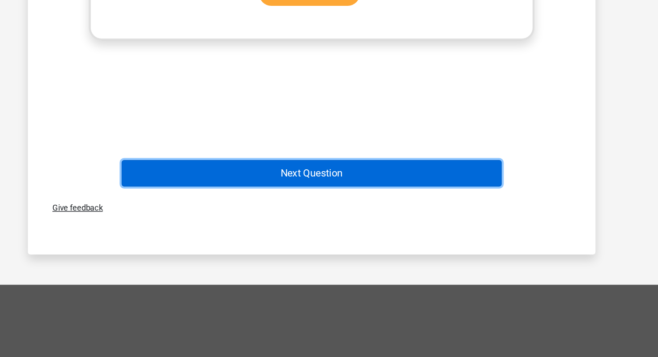
click at [403, 218] on button "Next Question" at bounding box center [329, 226] width 271 height 19
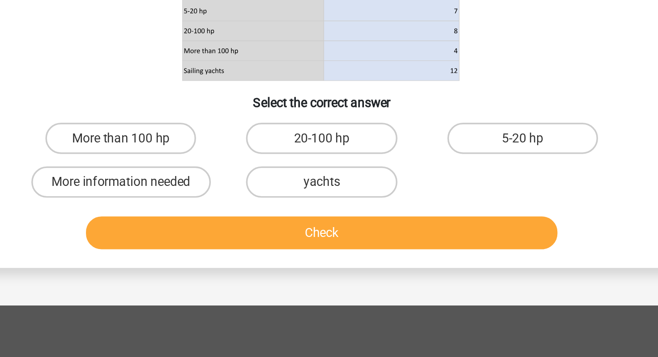
scroll to position [17, 0]
click at [441, 232] on label "5-20 hp" at bounding box center [444, 231] width 86 height 18
click at [444, 232] on input "5-20 hp" at bounding box center [447, 234] width 6 height 6
radio input "true"
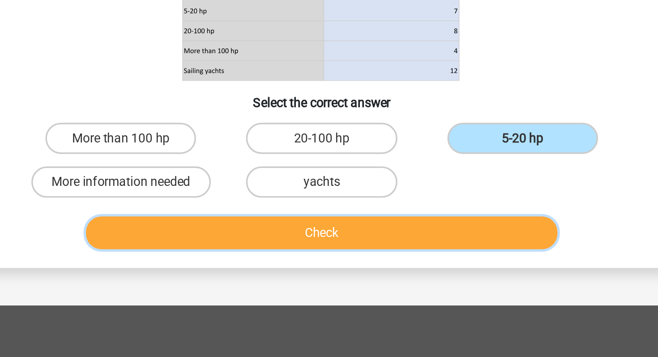
click at [395, 286] on button "Check" at bounding box center [329, 285] width 271 height 19
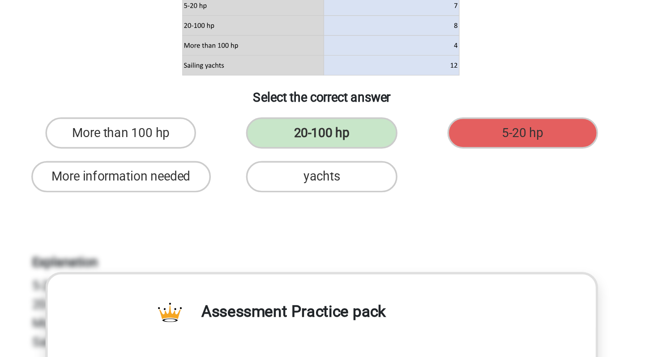
scroll to position [20, 0]
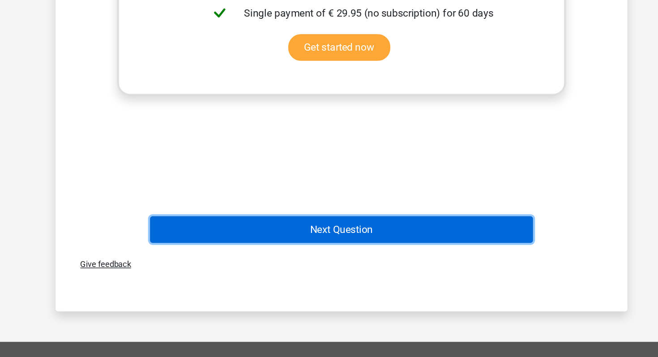
click at [343, 263] on button "Next Question" at bounding box center [329, 266] width 271 height 19
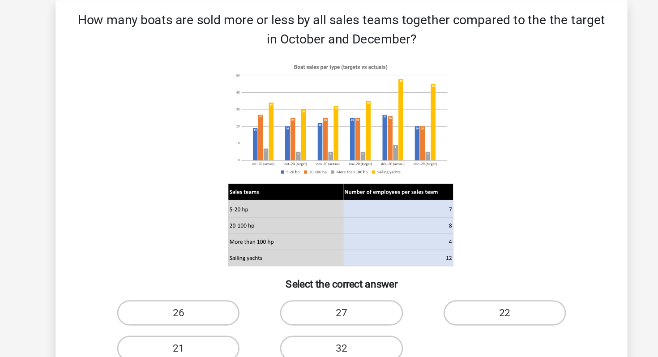
scroll to position [0, 0]
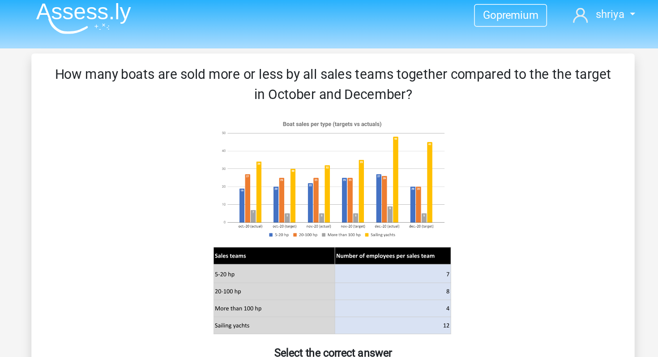
drag, startPoint x: 385, startPoint y: 69, endPoint x: 134, endPoint y: 48, distance: 251.9
click at [134, 48] on div "How many boats are sold more or less by all sales teams together compared to th…" at bounding box center [329, 188] width 396 height 280
copy p "How many boats are sold more or less by all sales teams together compared to th…"
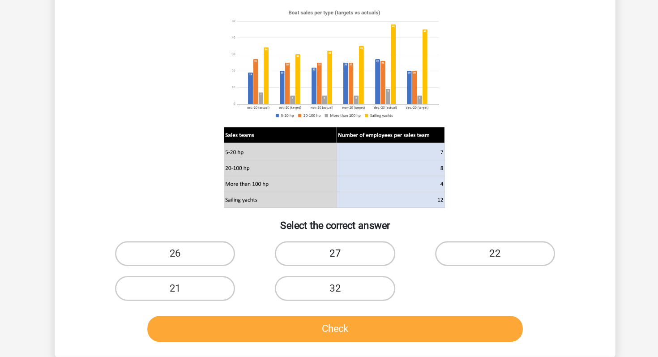
click at [313, 263] on label "27" at bounding box center [328, 262] width 86 height 18
click at [329, 263] on input "27" at bounding box center [332, 265] width 6 height 6
radio input "true"
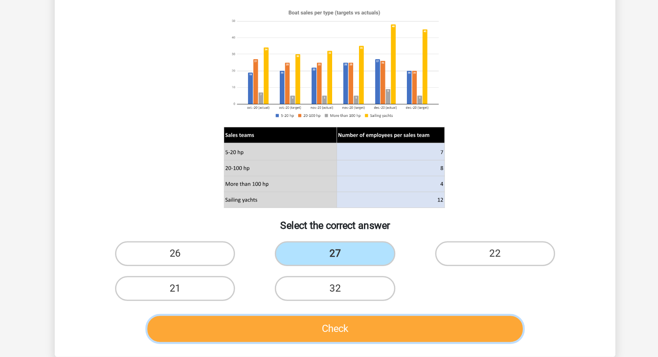
click at [311, 310] on button "Check" at bounding box center [329, 315] width 271 height 19
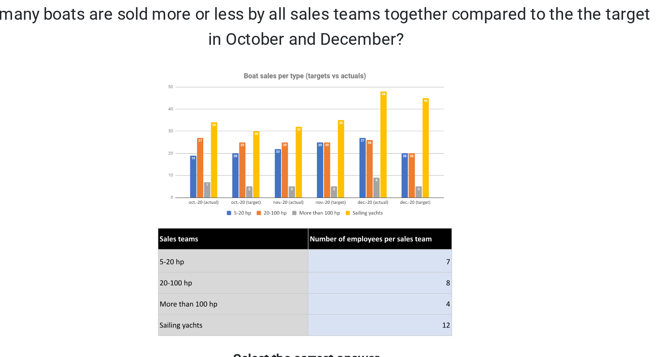
scroll to position [47, 0]
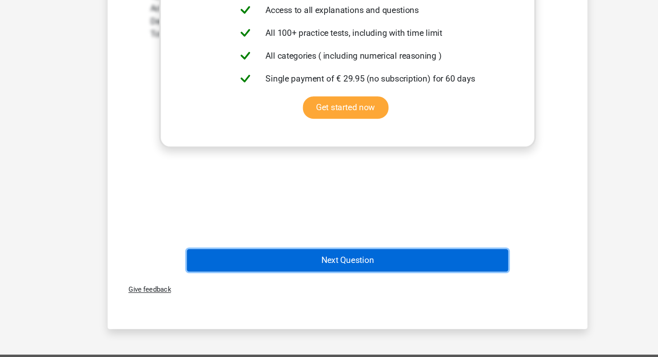
click at [339, 278] on button "Next Question" at bounding box center [329, 275] width 271 height 19
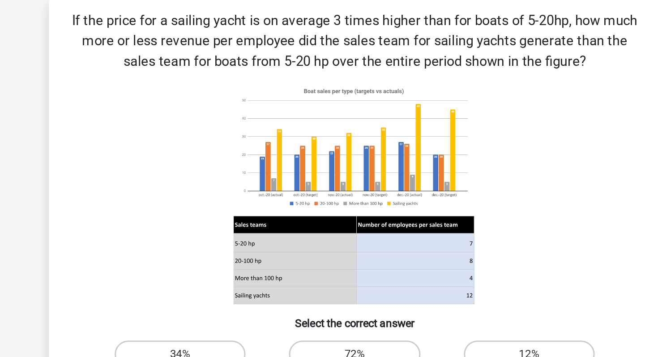
scroll to position [9, 0]
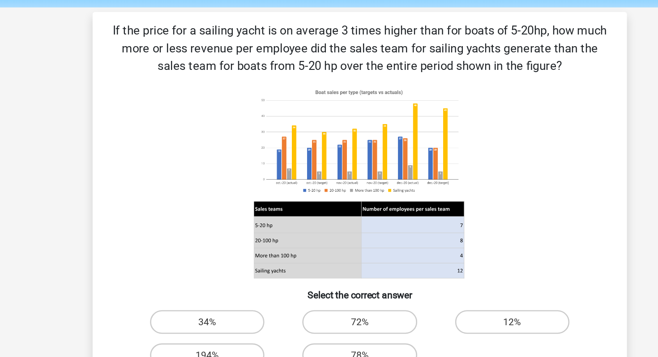
drag, startPoint x: 485, startPoint y: 67, endPoint x: 136, endPoint y: 41, distance: 350.4
click at [136, 41] on div "If the price for a sailing yacht is on average 3 times higher than for boats of…" at bounding box center [329, 186] width 396 height 294
copy p "If the price for a sailing yacht is on average 3 times higher than for boats of…"
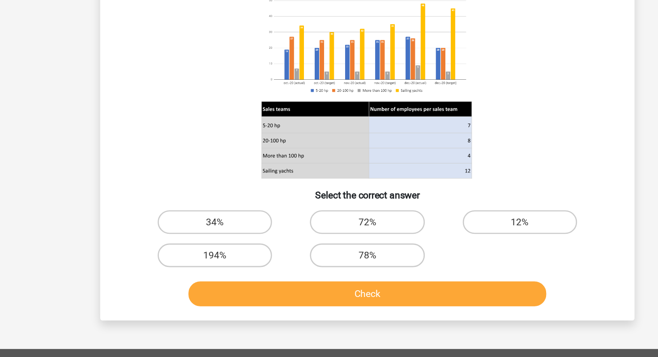
scroll to position [30, 0]
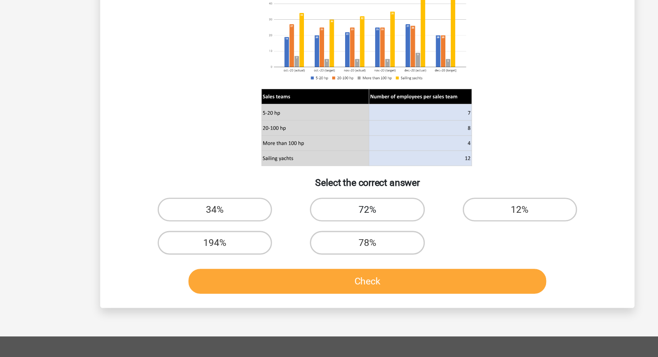
click at [326, 250] on label "72%" at bounding box center [328, 245] width 86 height 18
click at [329, 250] on input "72%" at bounding box center [332, 248] width 6 height 6
radio input "true"
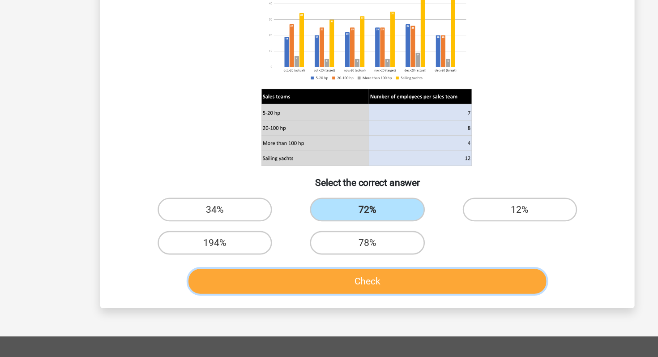
click at [317, 300] on button "Check" at bounding box center [329, 299] width 271 height 19
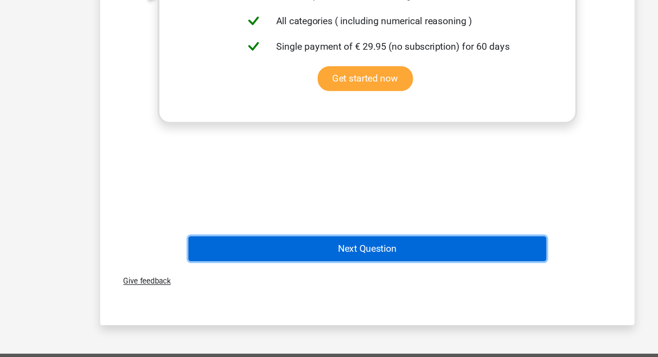
click at [324, 276] on button "Next Question" at bounding box center [329, 274] width 271 height 19
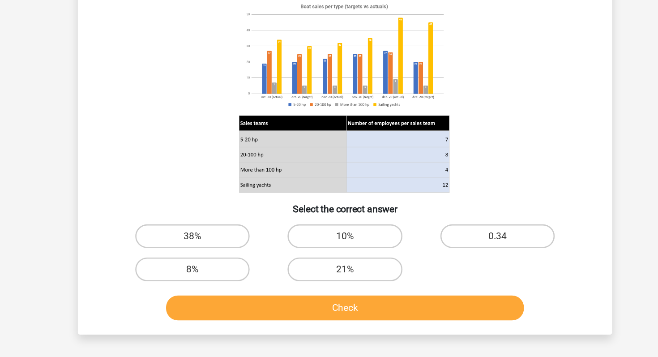
scroll to position [39, 0]
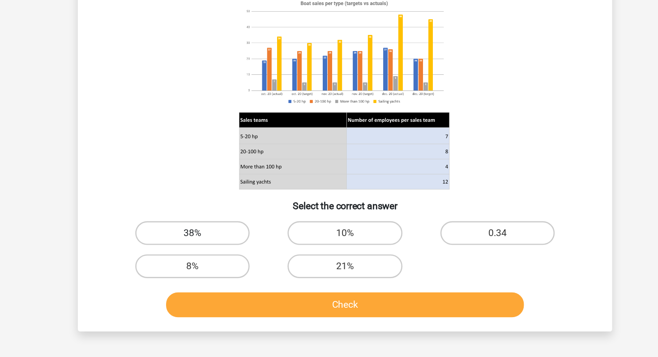
click at [250, 263] on label "38%" at bounding box center [213, 263] width 86 height 18
click at [220, 263] on input "38%" at bounding box center [217, 266] width 6 height 6
radio input "true"
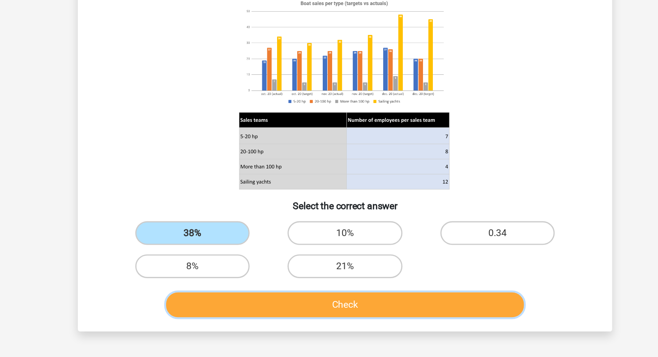
click at [272, 317] on button "Check" at bounding box center [329, 317] width 271 height 19
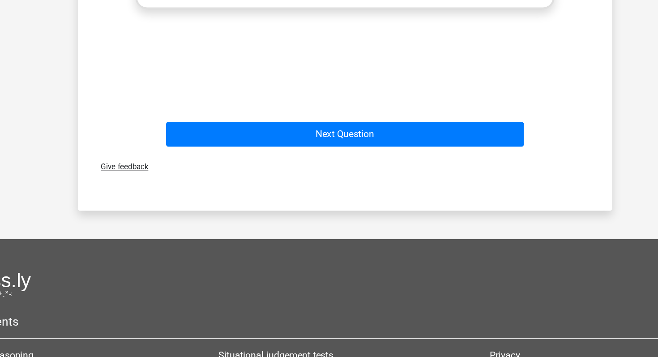
scroll to position [460, 0]
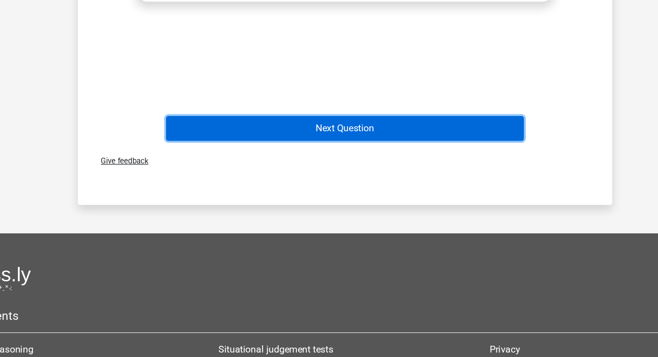
click at [339, 189] on button "Next Question" at bounding box center [329, 183] width 271 height 19
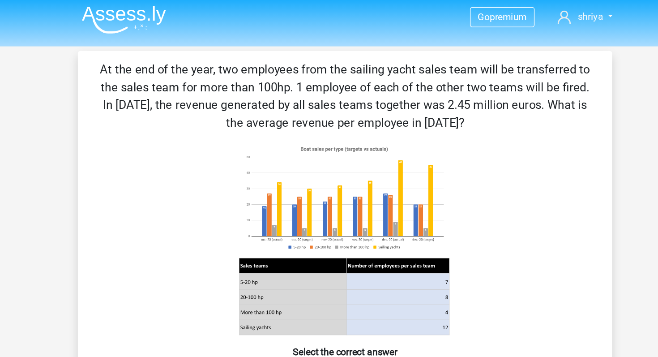
scroll to position [0, 0]
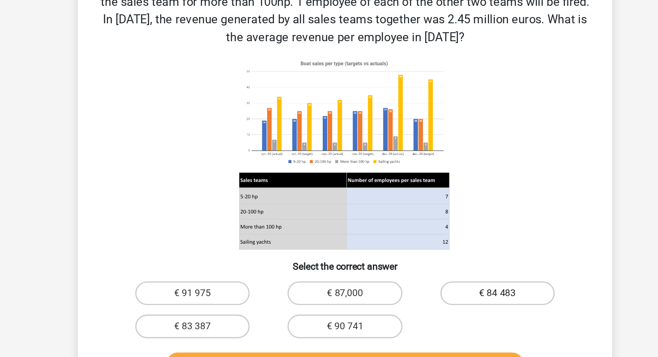
click at [444, 285] on label "€ 84 483" at bounding box center [444, 289] width 86 height 18
click at [444, 289] on input "€ 84 483" at bounding box center [447, 292] width 6 height 6
radio input "true"
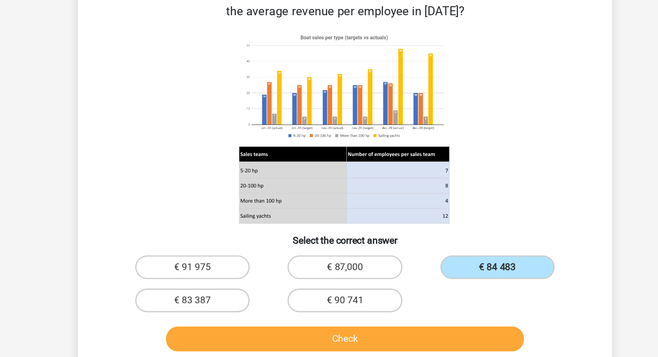
scroll to position [4, 0]
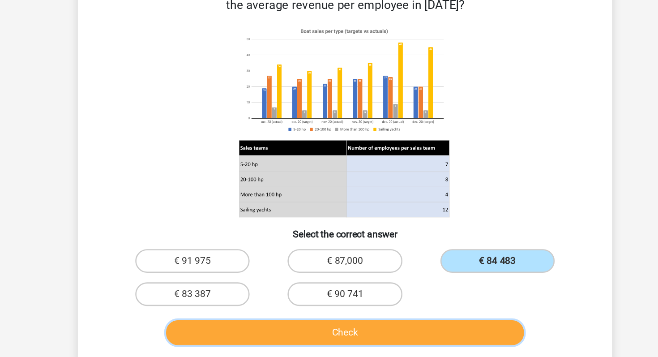
click at [373, 339] on button "Check" at bounding box center [329, 338] width 271 height 19
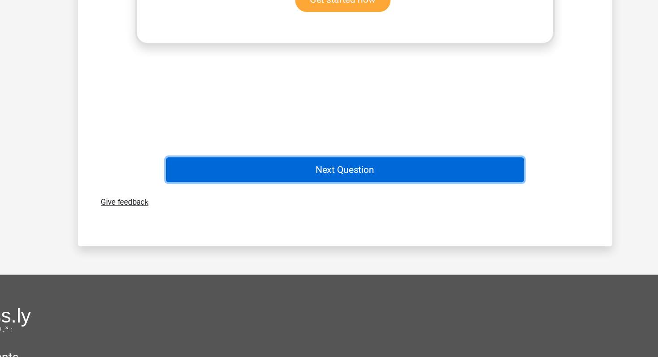
click at [385, 220] on button "Next Question" at bounding box center [329, 215] width 271 height 19
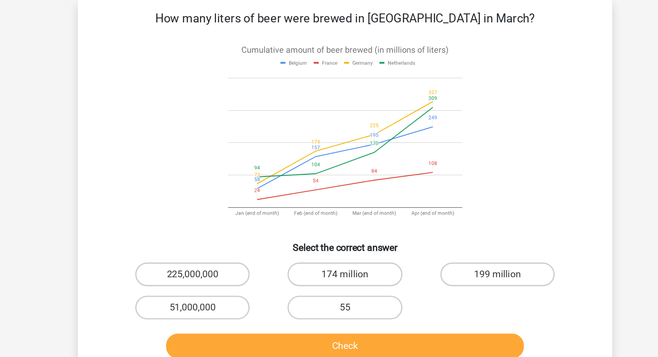
scroll to position [0, 0]
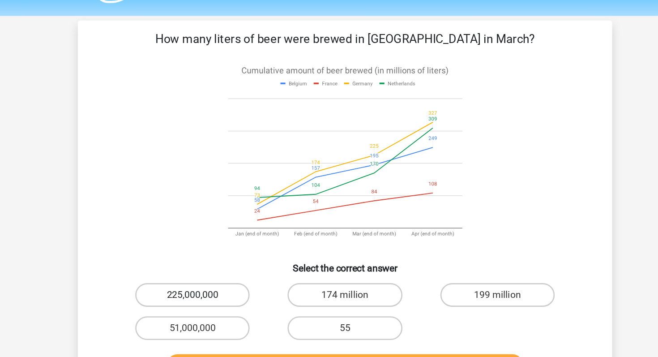
click at [212, 250] on label "225,000,000" at bounding box center [213, 248] width 86 height 18
click at [214, 250] on input "225,000,000" at bounding box center [217, 251] width 6 height 6
radio input "true"
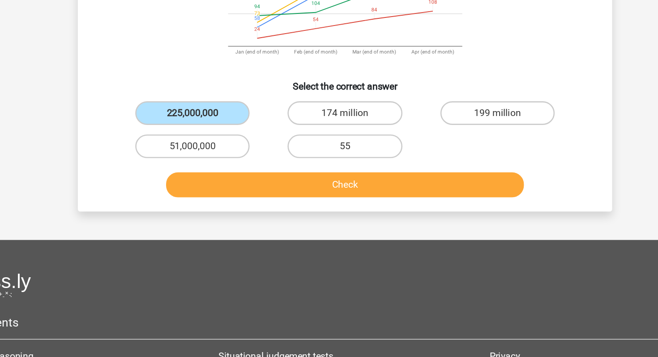
scroll to position [78, 0]
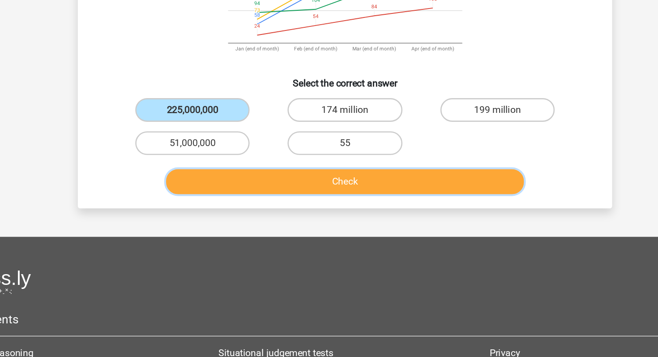
click at [268, 225] on button "Check" at bounding box center [329, 224] width 271 height 19
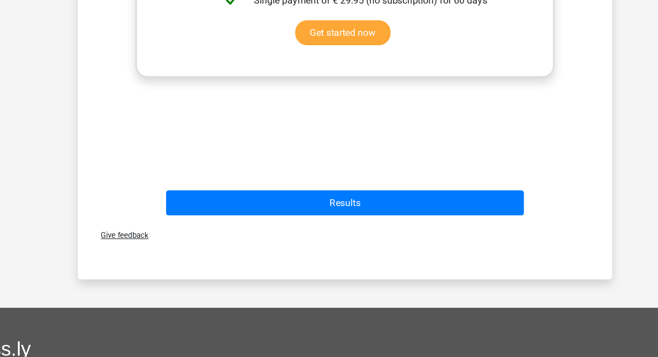
scroll to position [376, 0]
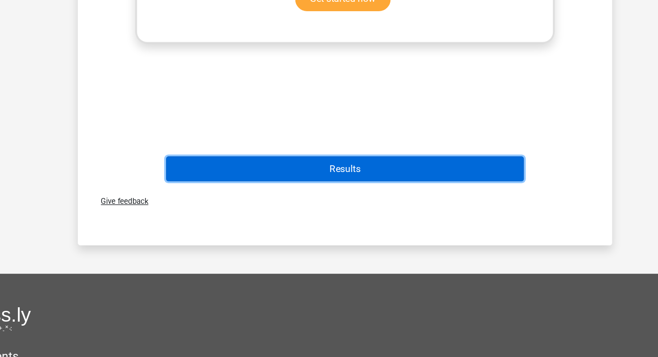
click at [345, 217] on button "Results" at bounding box center [329, 214] width 271 height 19
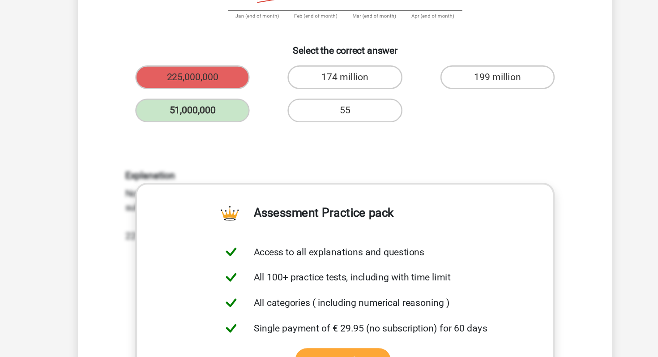
scroll to position [124, 0]
